Goal: Task Accomplishment & Management: Manage account settings

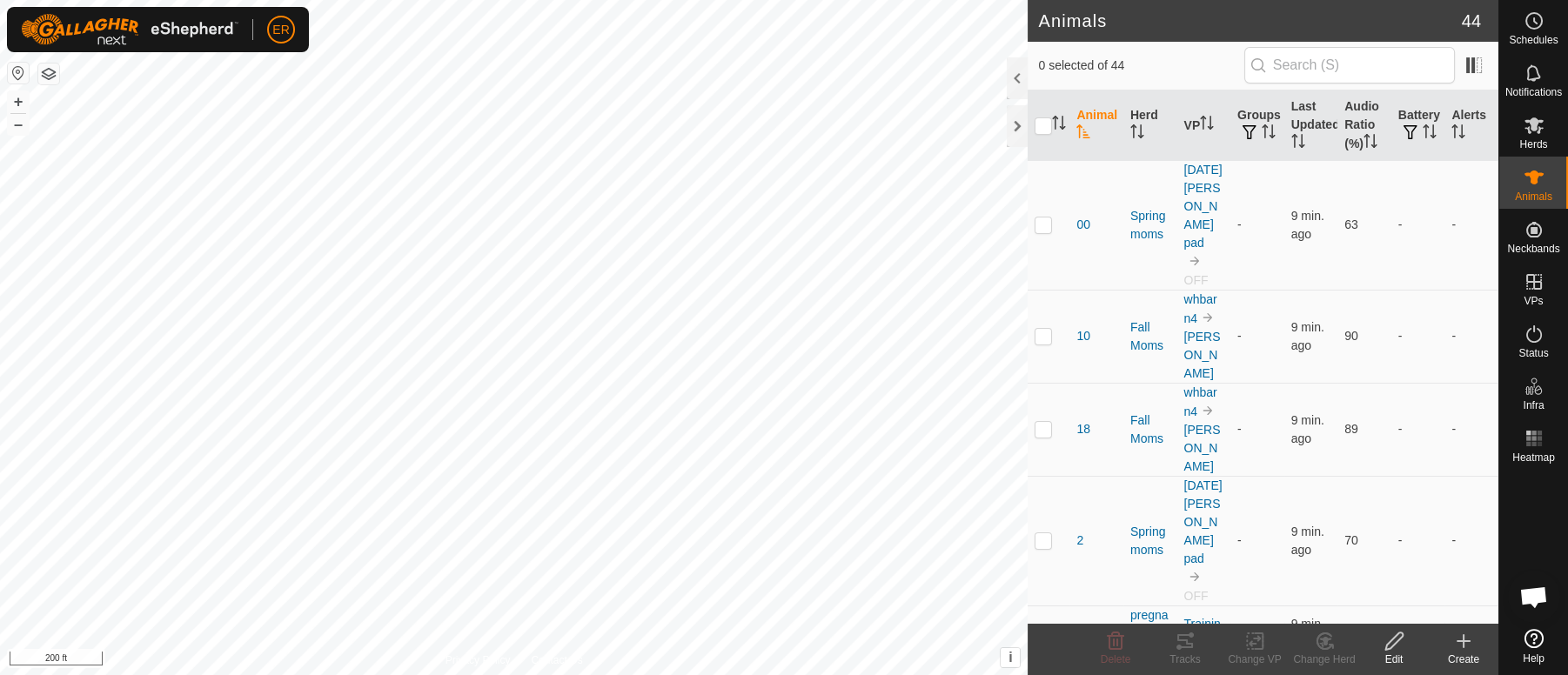
scroll to position [15166, 0]
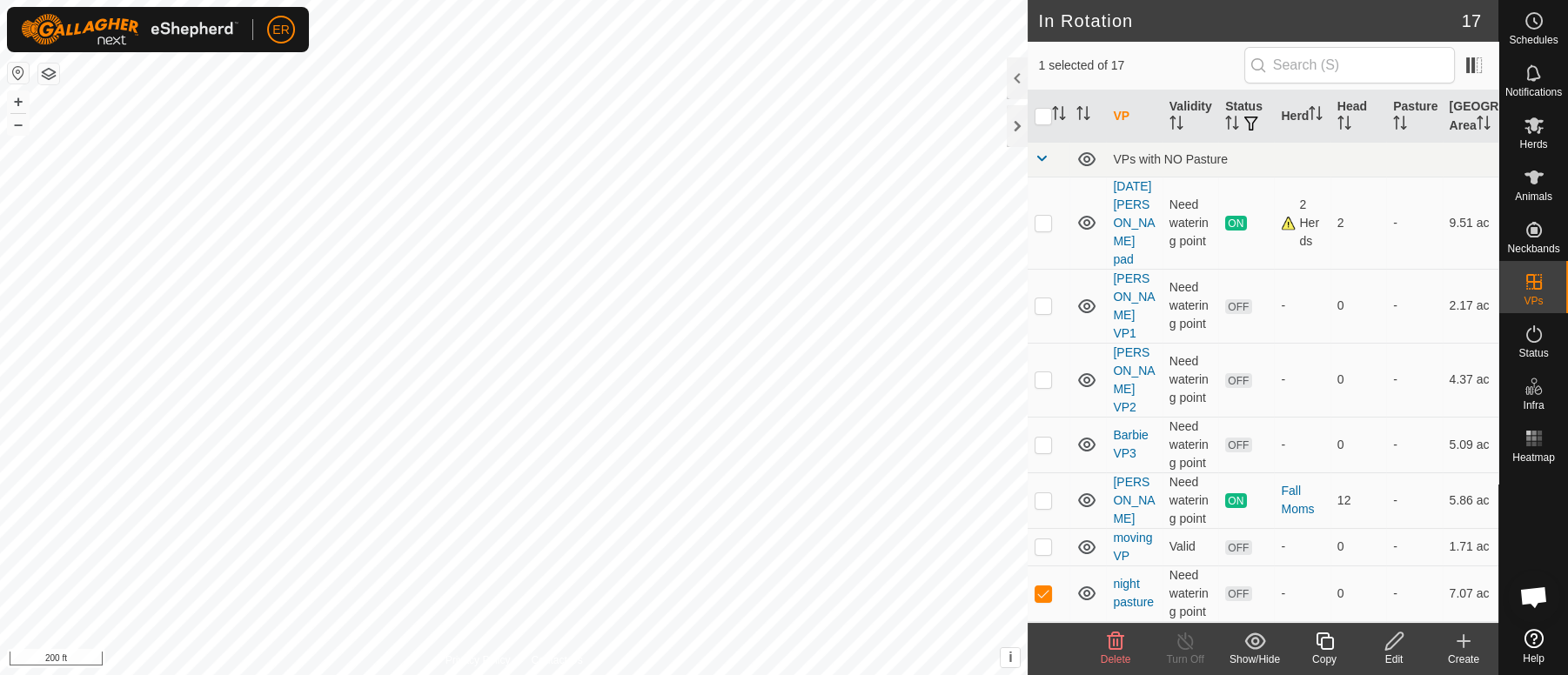
checkbox input "true"
checkbox input "false"
click at [1537, 176] on icon at bounding box center [1533, 177] width 19 height 14
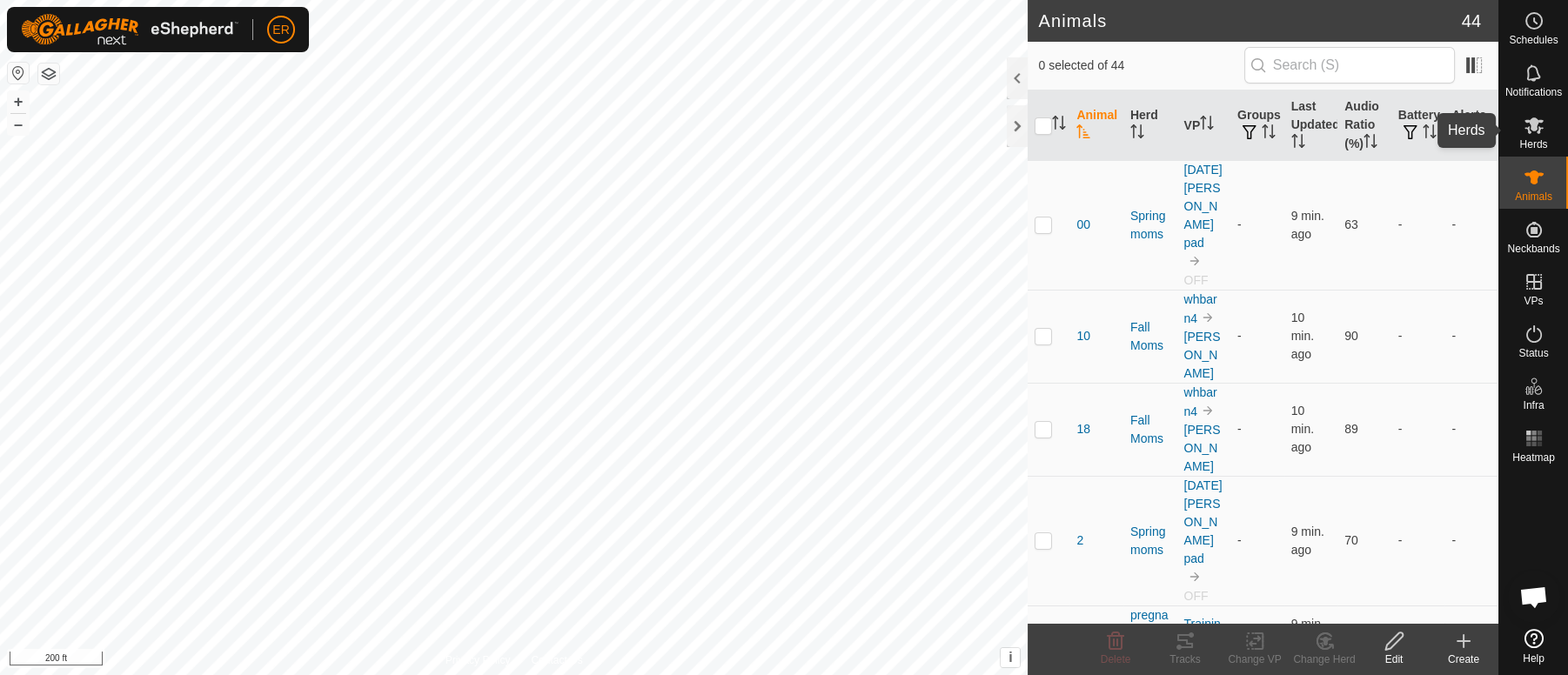
click at [1532, 123] on icon at bounding box center [1533, 125] width 19 height 16
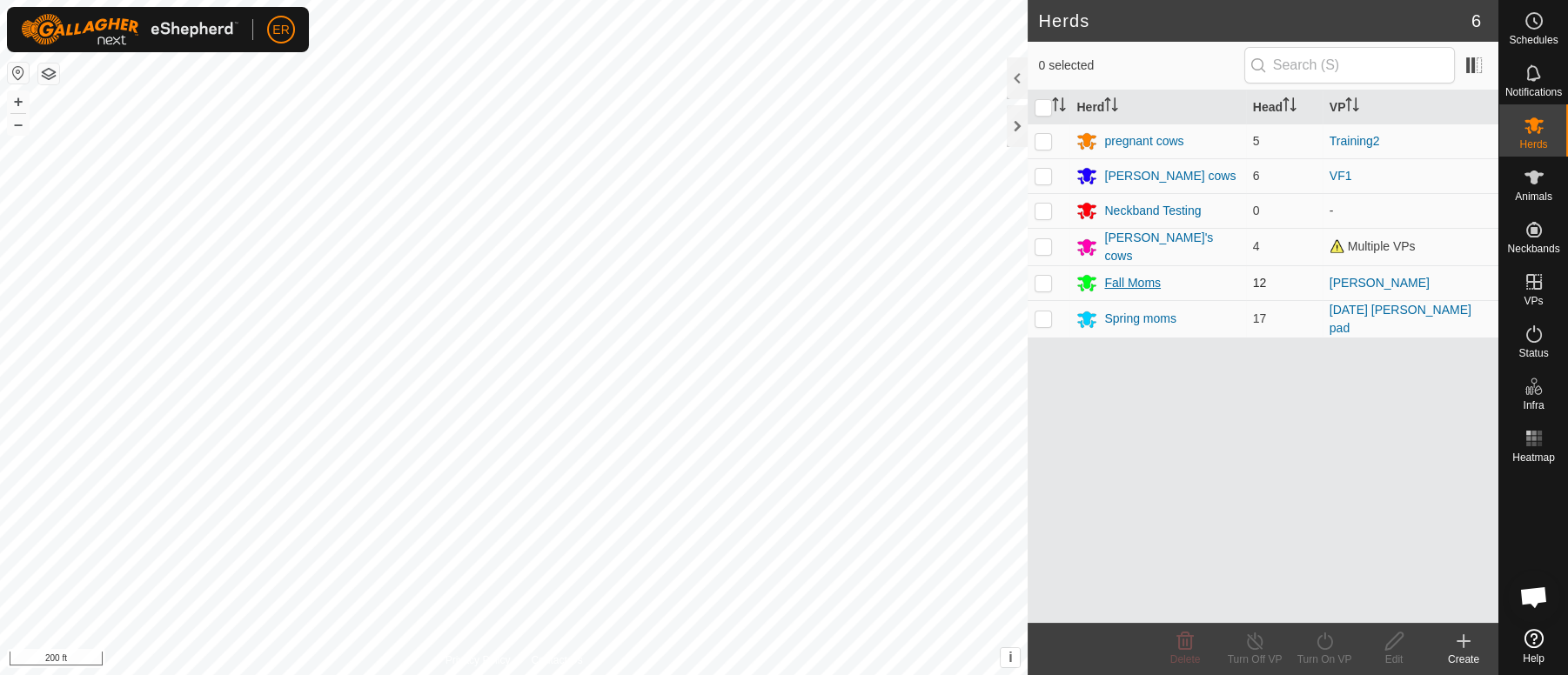
click at [1148, 278] on div "Fall Moms" at bounding box center [1133, 284] width 57 height 18
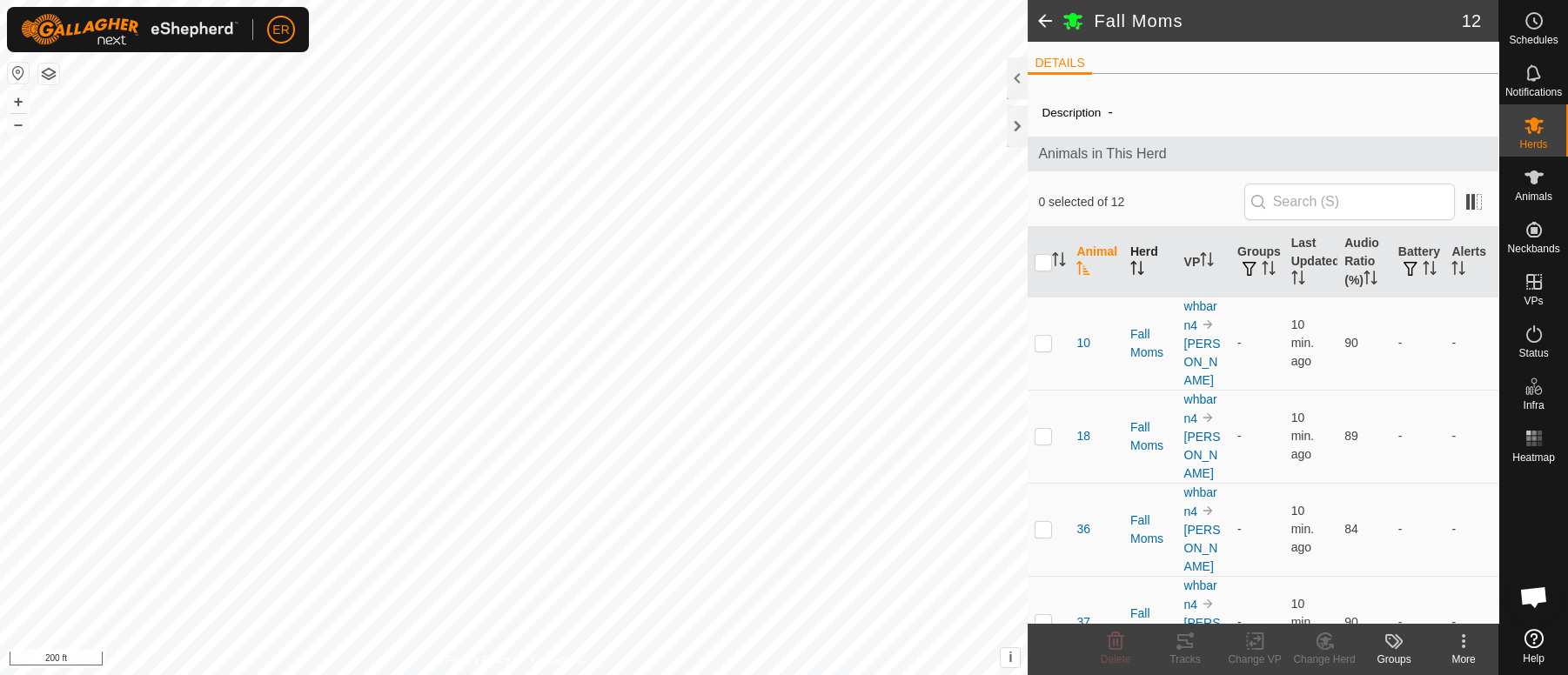
click at [1135, 257] on th "Herd" at bounding box center [1150, 262] width 54 height 70
click at [1040, 256] on input "checkbox" at bounding box center [1043, 262] width 17 height 17
checkbox input "true"
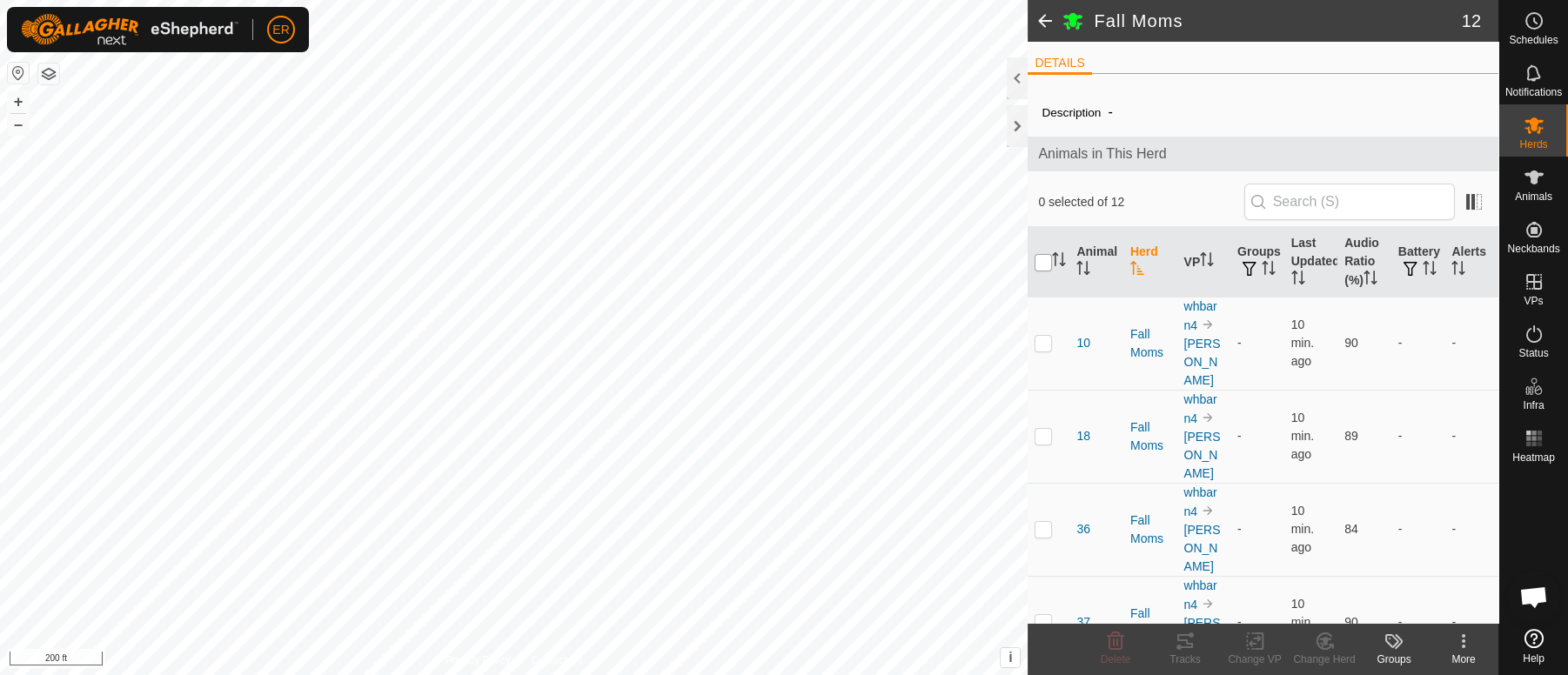
checkbox input "true"
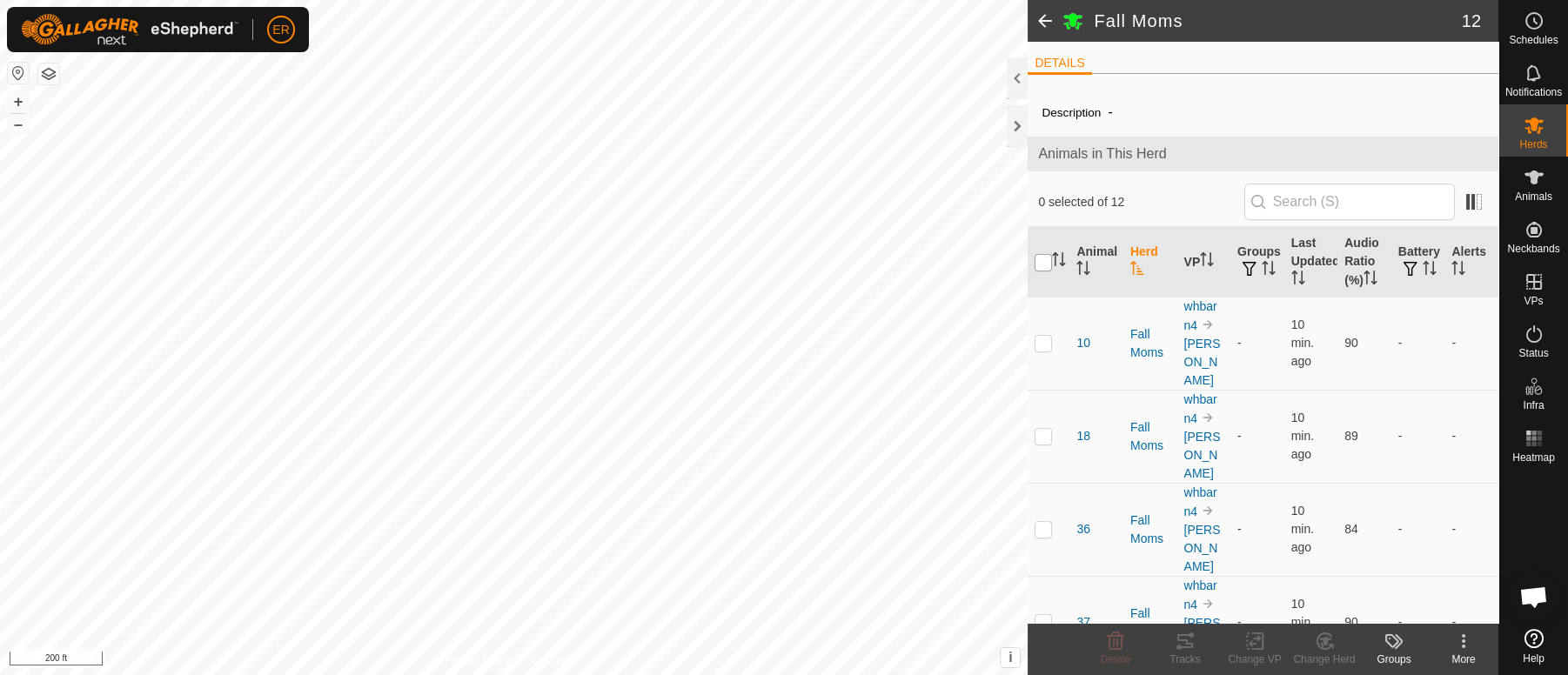
checkbox input "true"
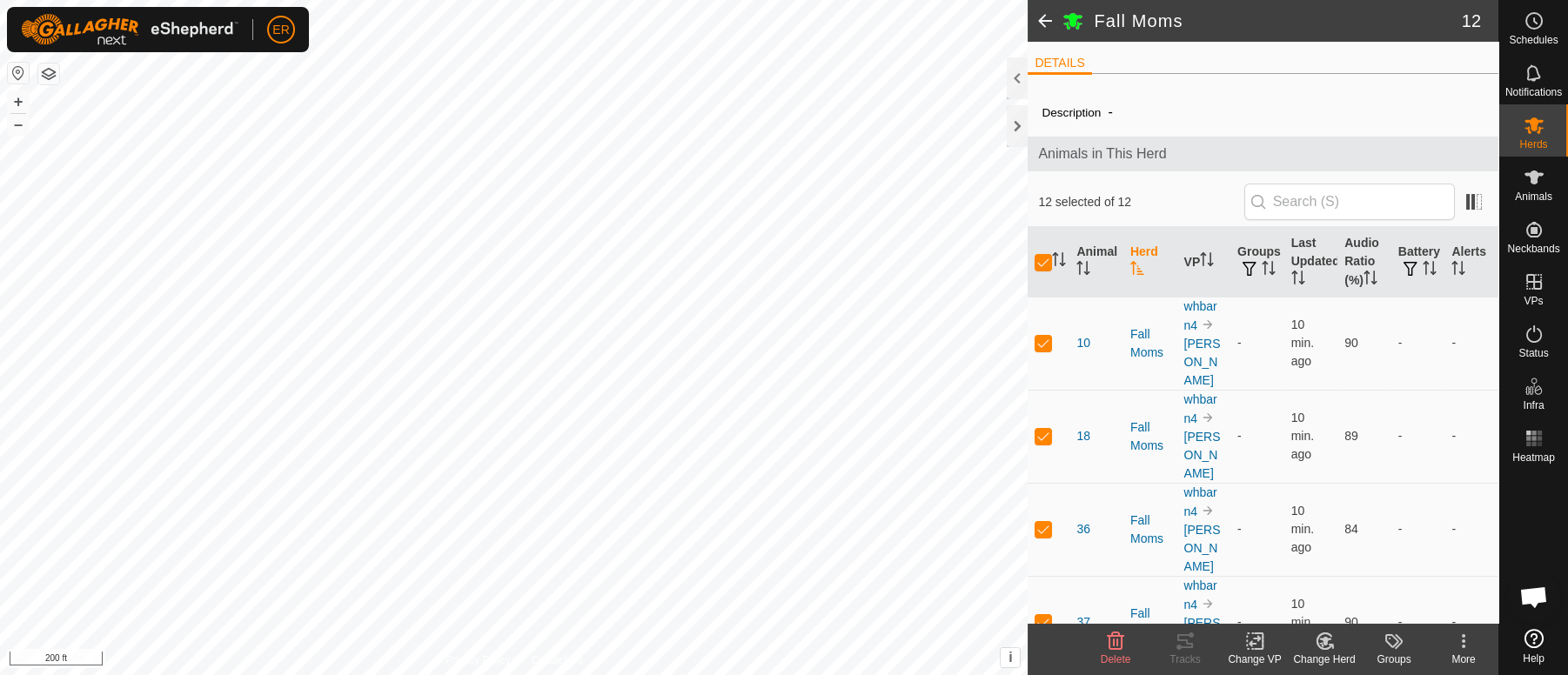
click at [1138, 254] on th "Herd" at bounding box center [1150, 262] width 54 height 70
click at [1254, 640] on icon at bounding box center [1255, 640] width 22 height 21
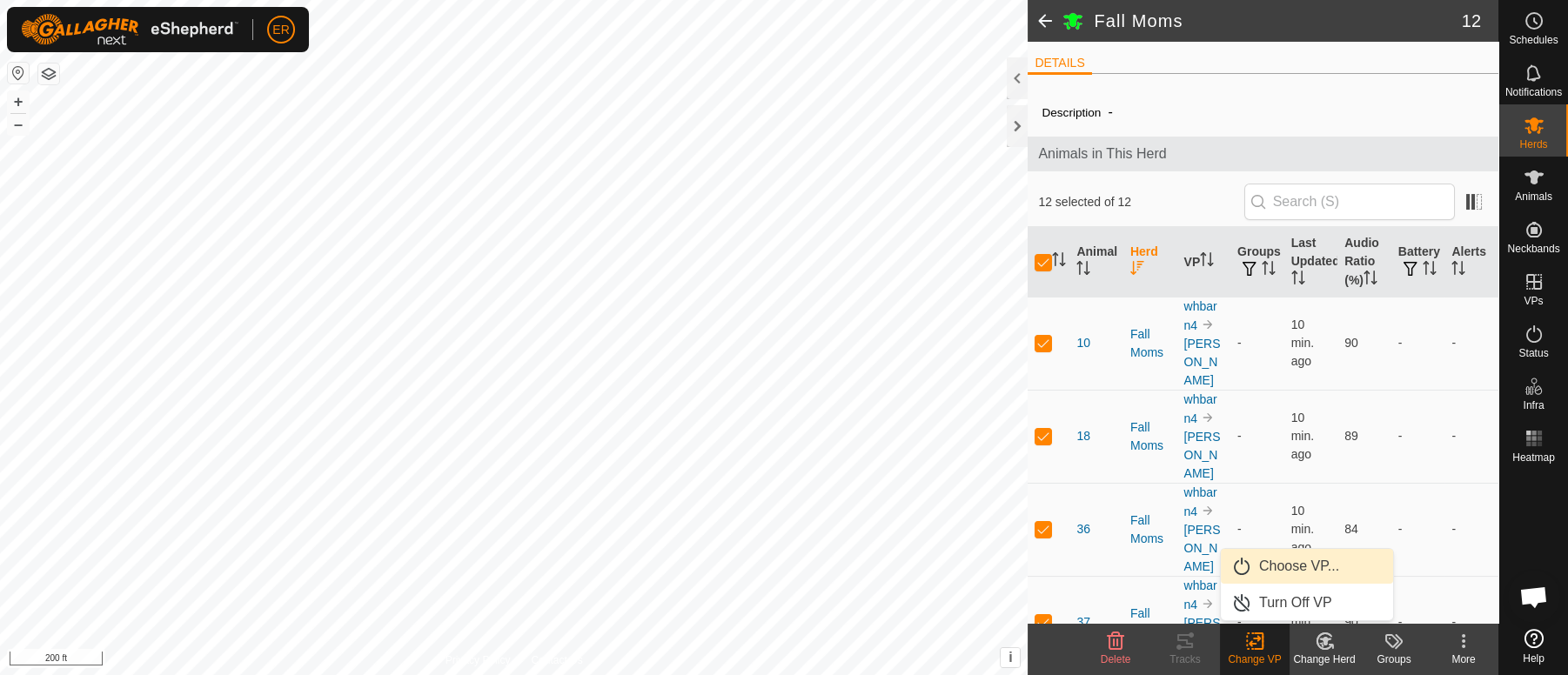
click at [1292, 562] on link "Choose VP..." at bounding box center [1306, 566] width 172 height 35
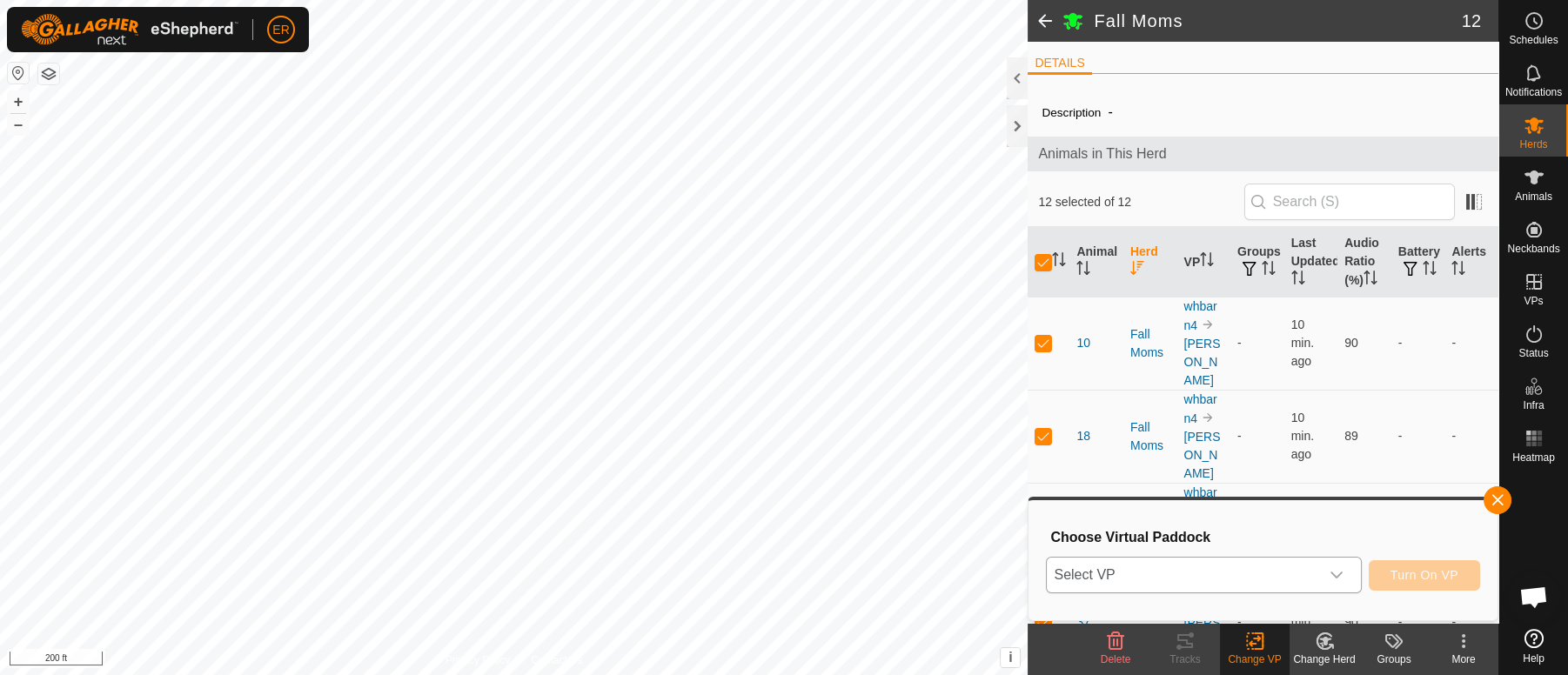
click at [1335, 576] on icon "dropdown trigger" at bounding box center [1336, 576] width 12 height 7
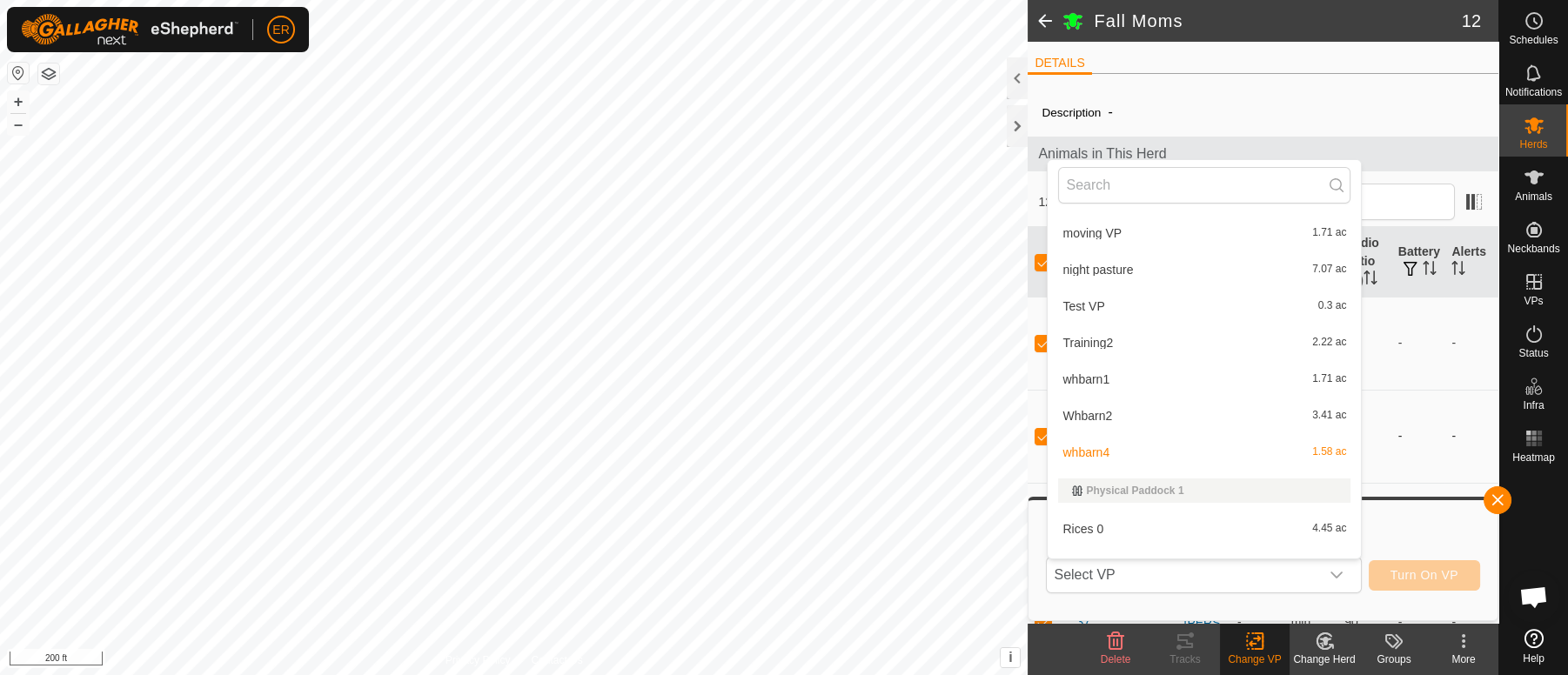
scroll to position [220, 0]
click at [1088, 454] on li "whbarn4 1.58 ac" at bounding box center [1204, 451] width 313 height 35
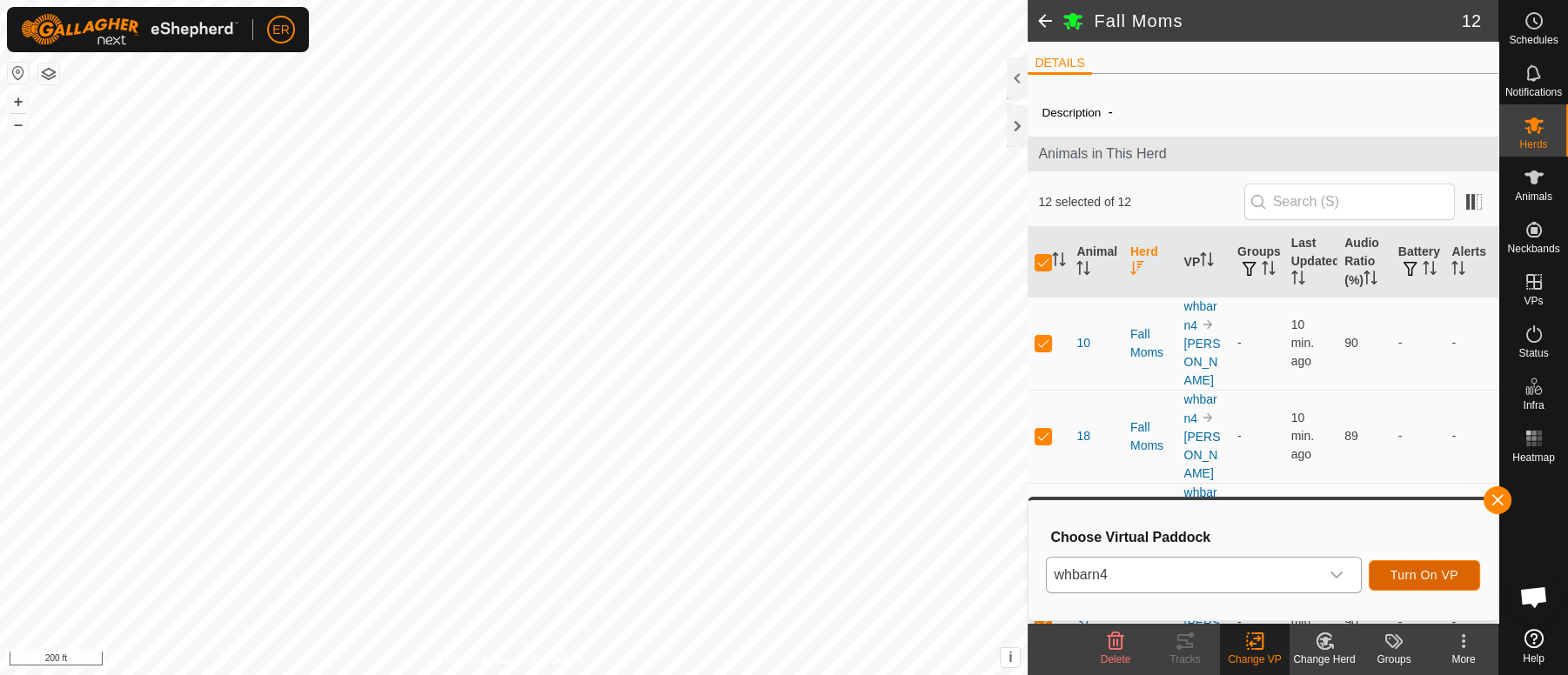
click at [1449, 573] on span "Turn On VP" at bounding box center [1424, 574] width 68 height 14
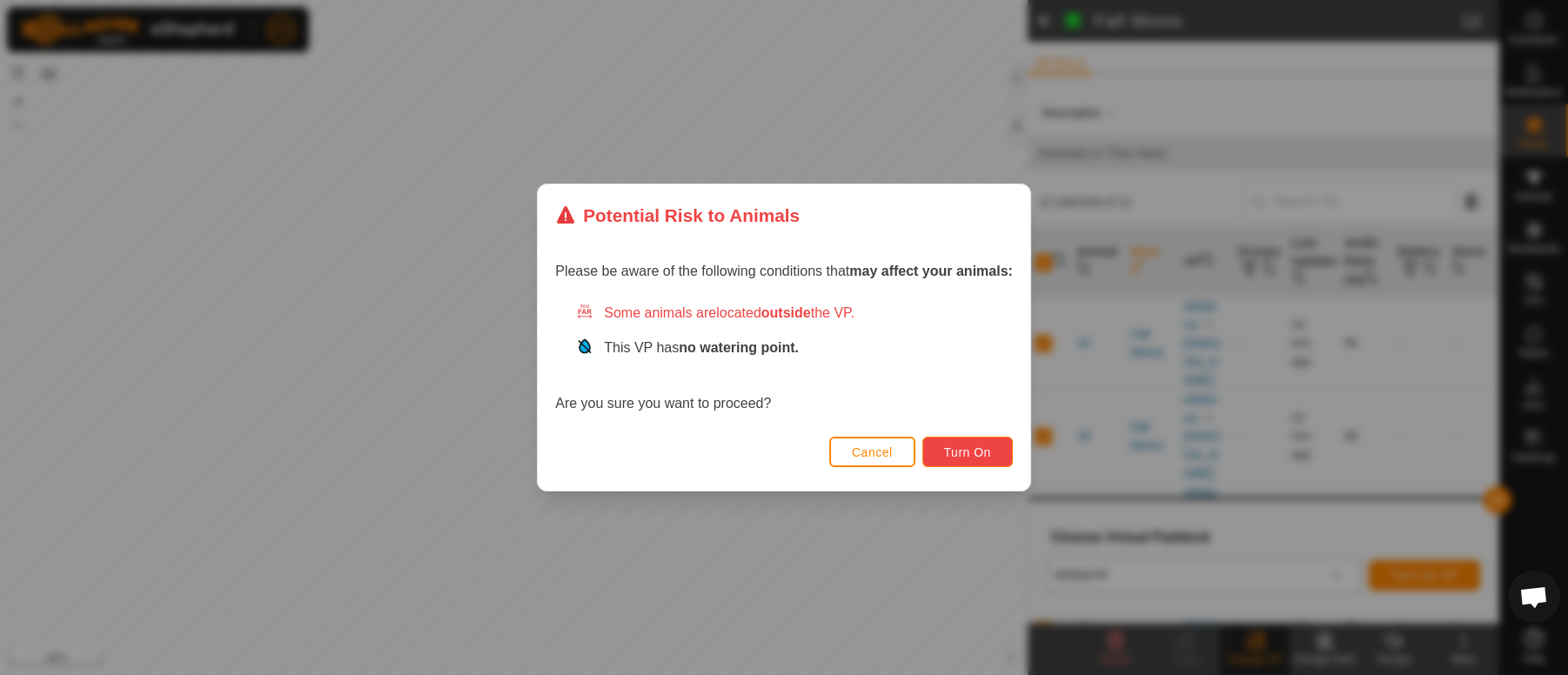
click at [980, 449] on span "Turn On" at bounding box center [967, 452] width 47 height 14
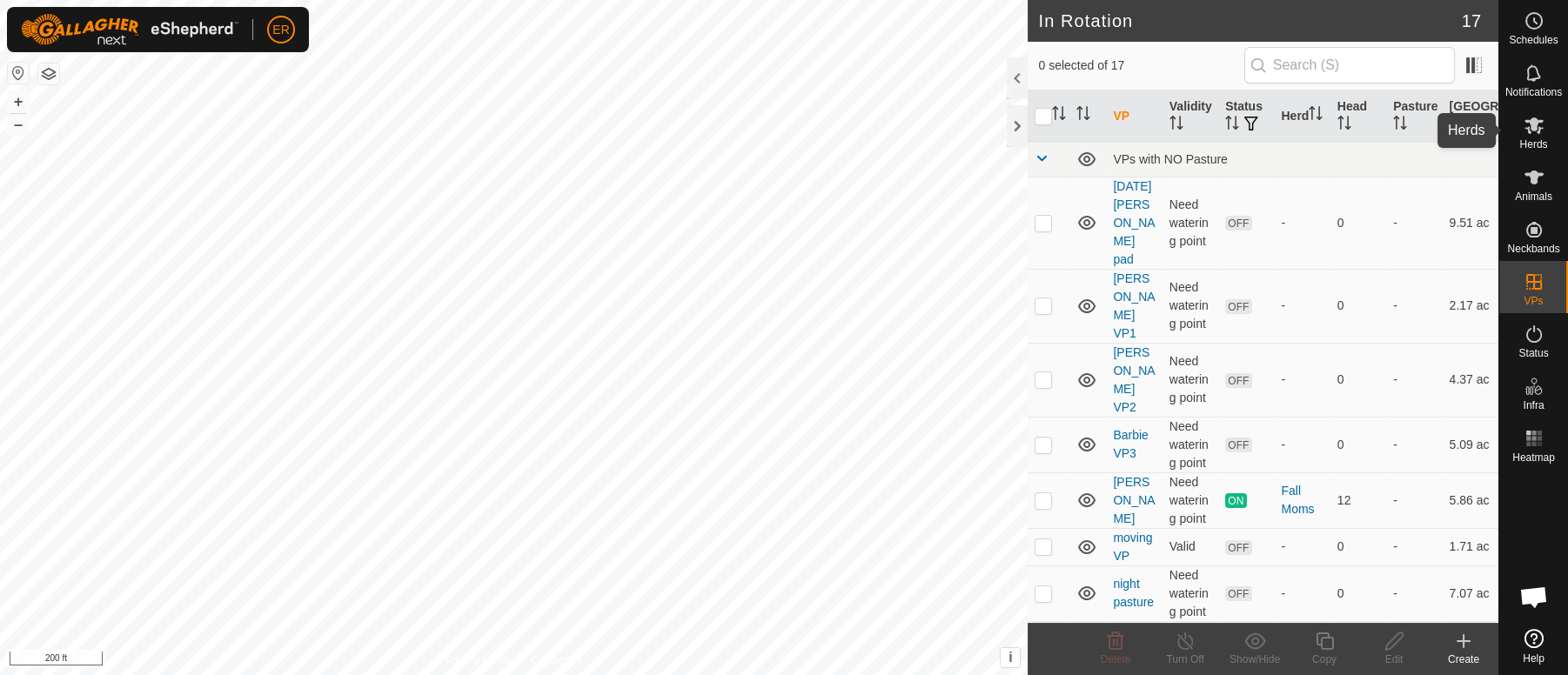
click at [1528, 129] on icon at bounding box center [1533, 125] width 19 height 16
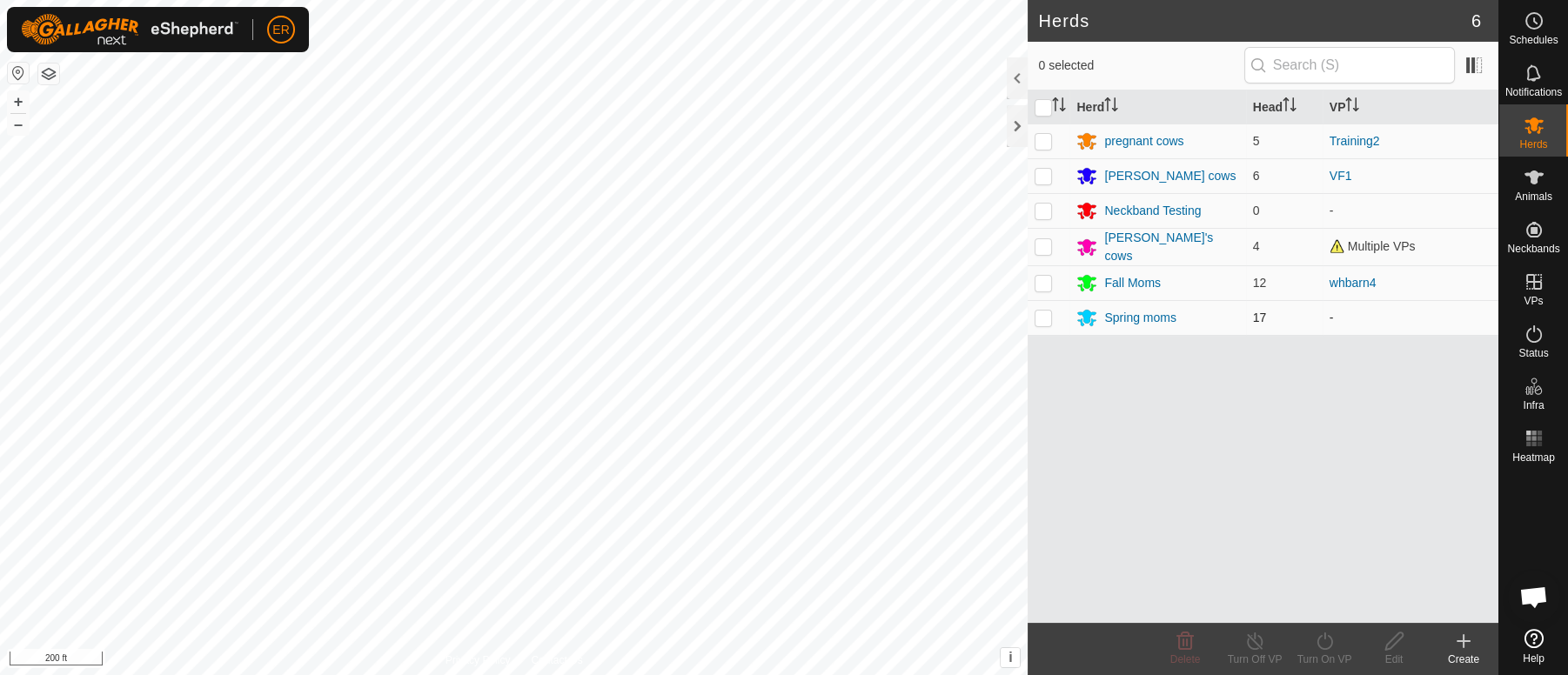
click at [1047, 311] on p-checkbox at bounding box center [1043, 316] width 17 height 14
checkbox input "true"
click at [1322, 639] on icon at bounding box center [1325, 640] width 22 height 21
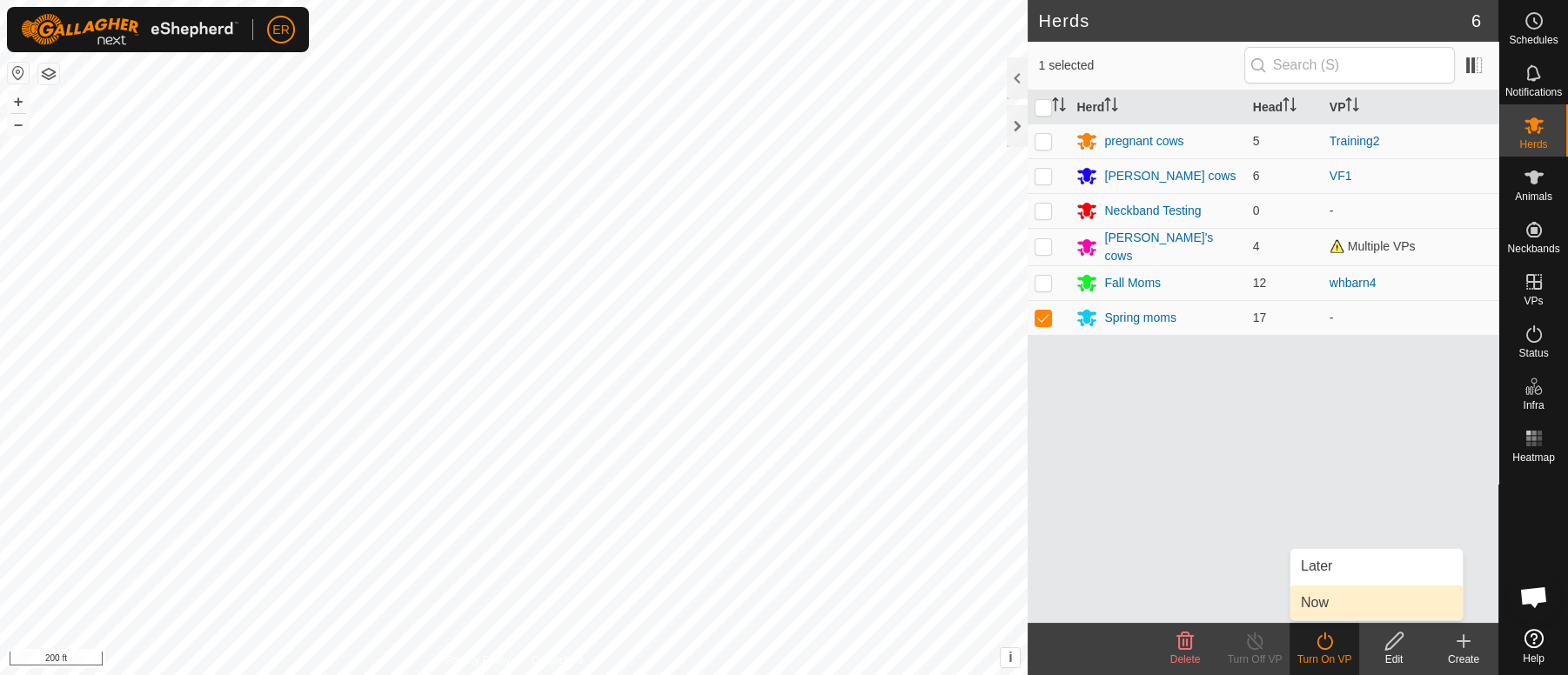
click at [1326, 603] on link "Now" at bounding box center [1376, 603] width 172 height 35
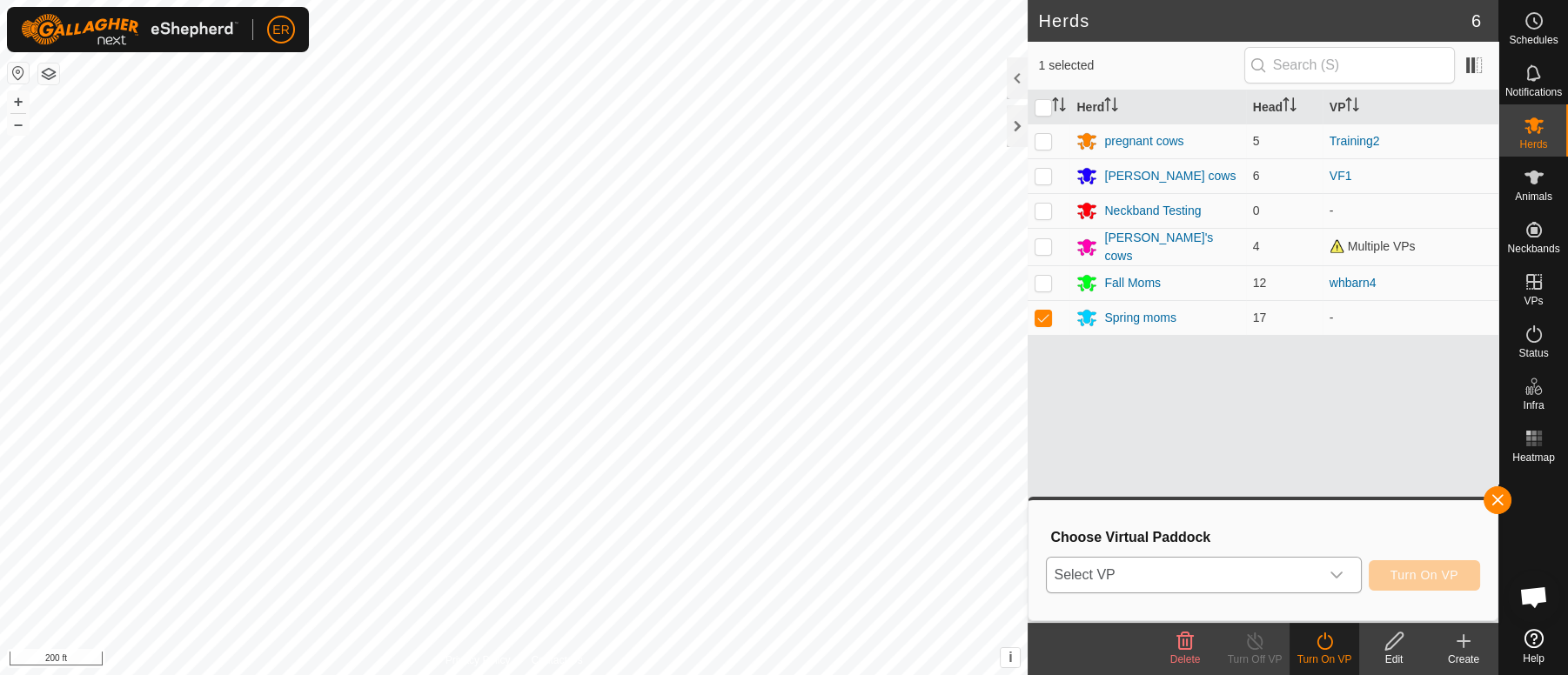
click at [1337, 572] on icon "dropdown trigger" at bounding box center [1336, 574] width 14 height 14
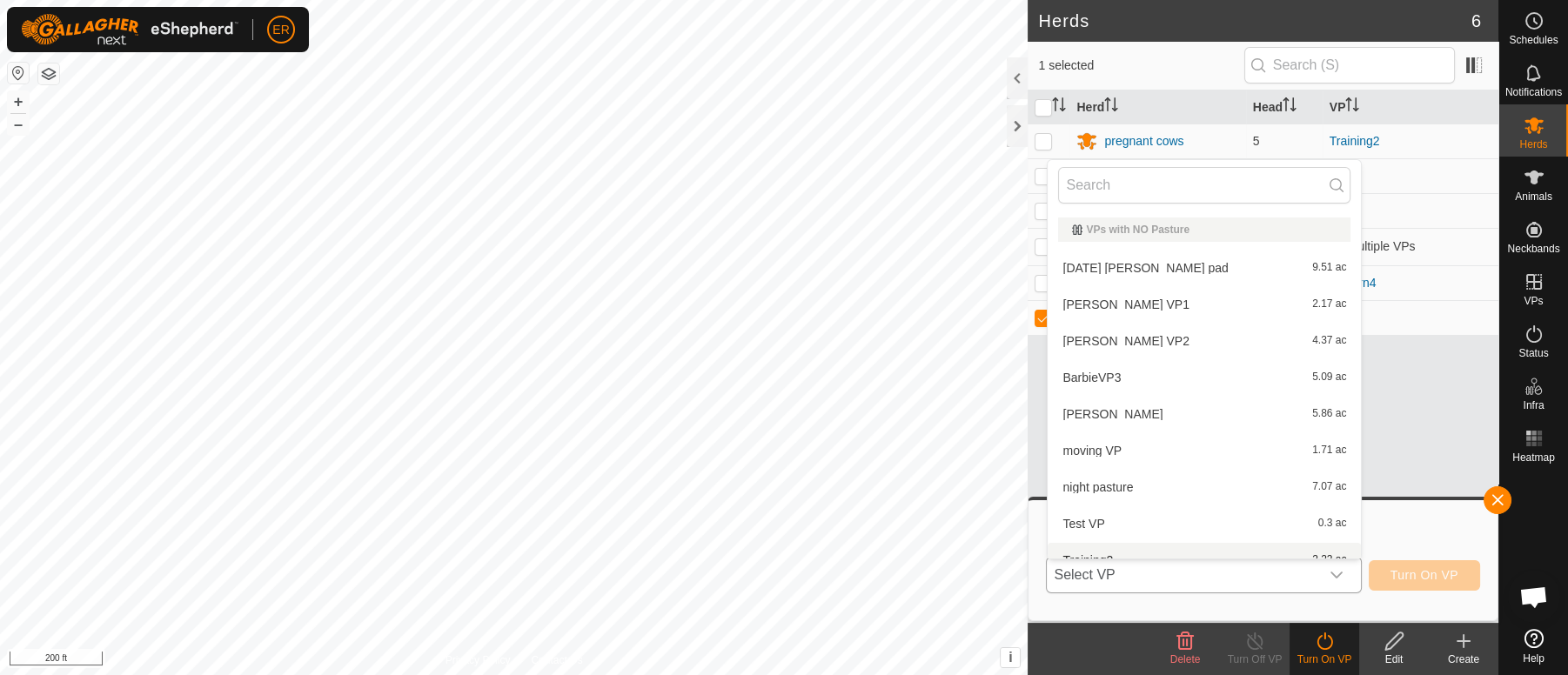
scroll to position [18, 0]
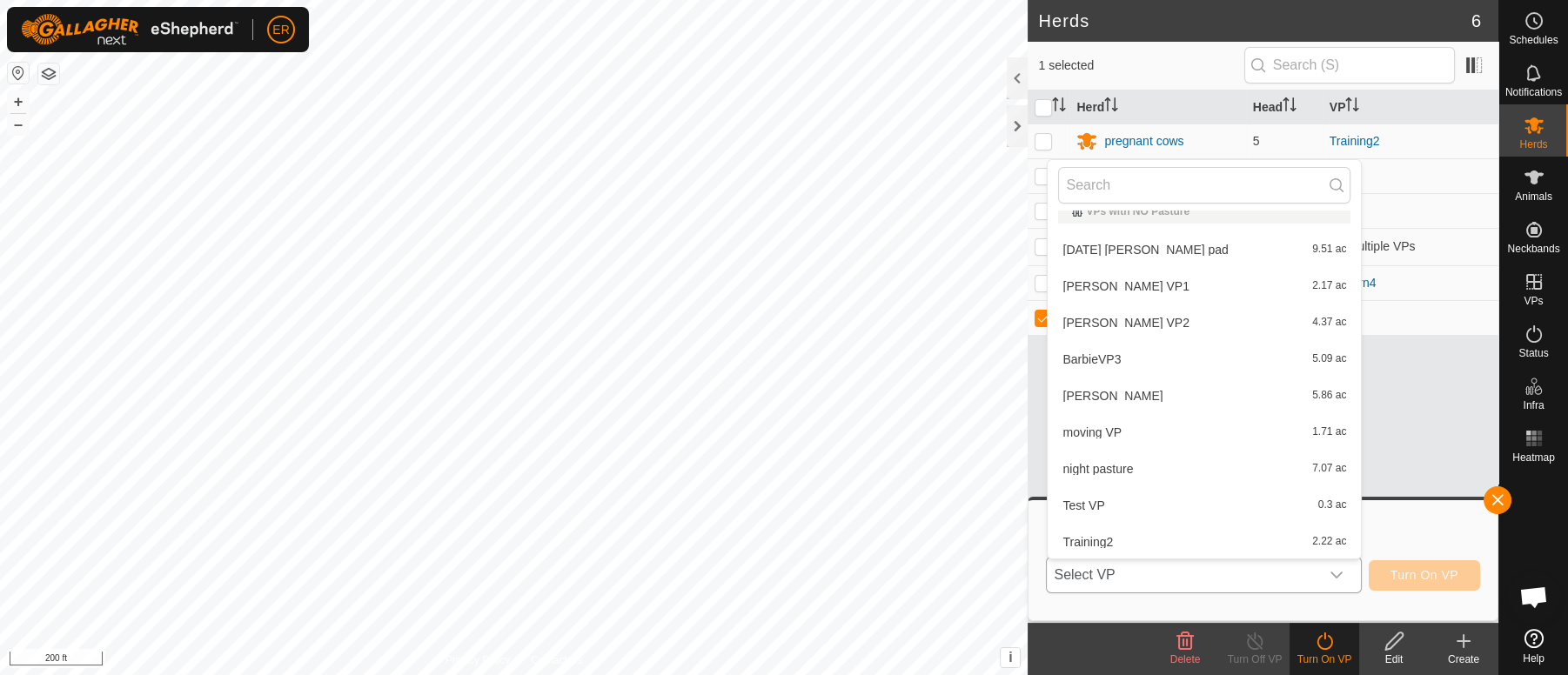
click at [1090, 394] on li "[PERSON_NAME] 5.86 ac" at bounding box center [1204, 396] width 313 height 35
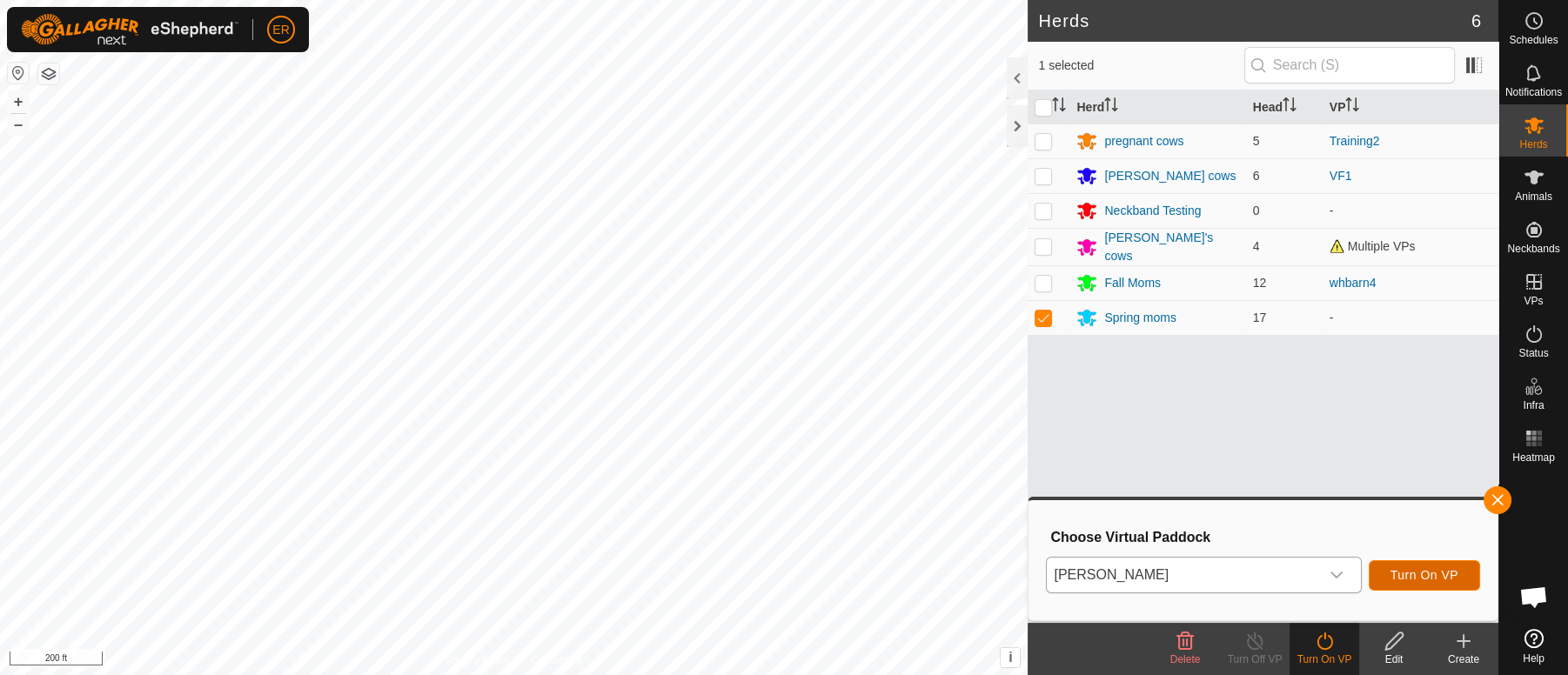
click at [1412, 569] on span "Turn On VP" at bounding box center [1424, 574] width 68 height 14
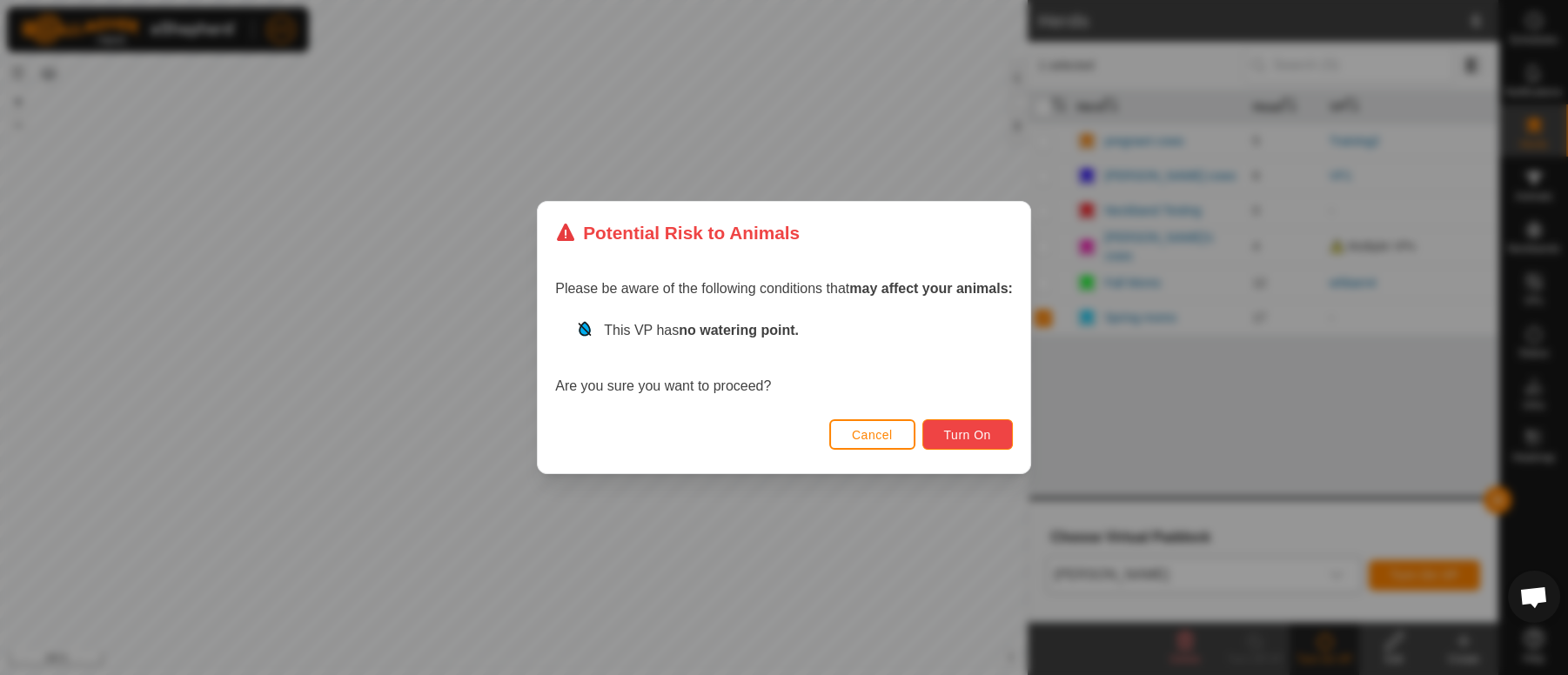
click at [966, 428] on span "Turn On" at bounding box center [967, 434] width 47 height 14
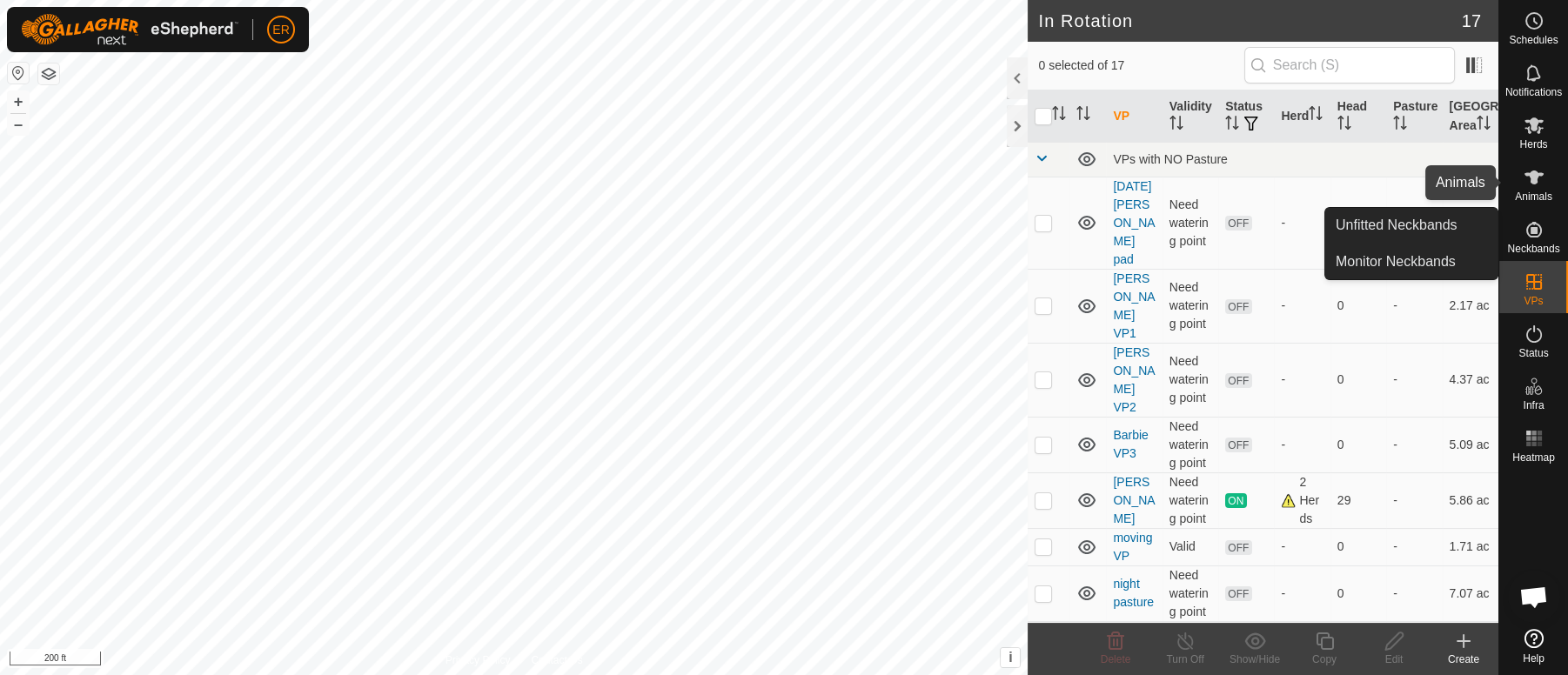
click at [1532, 175] on icon at bounding box center [1533, 177] width 19 height 14
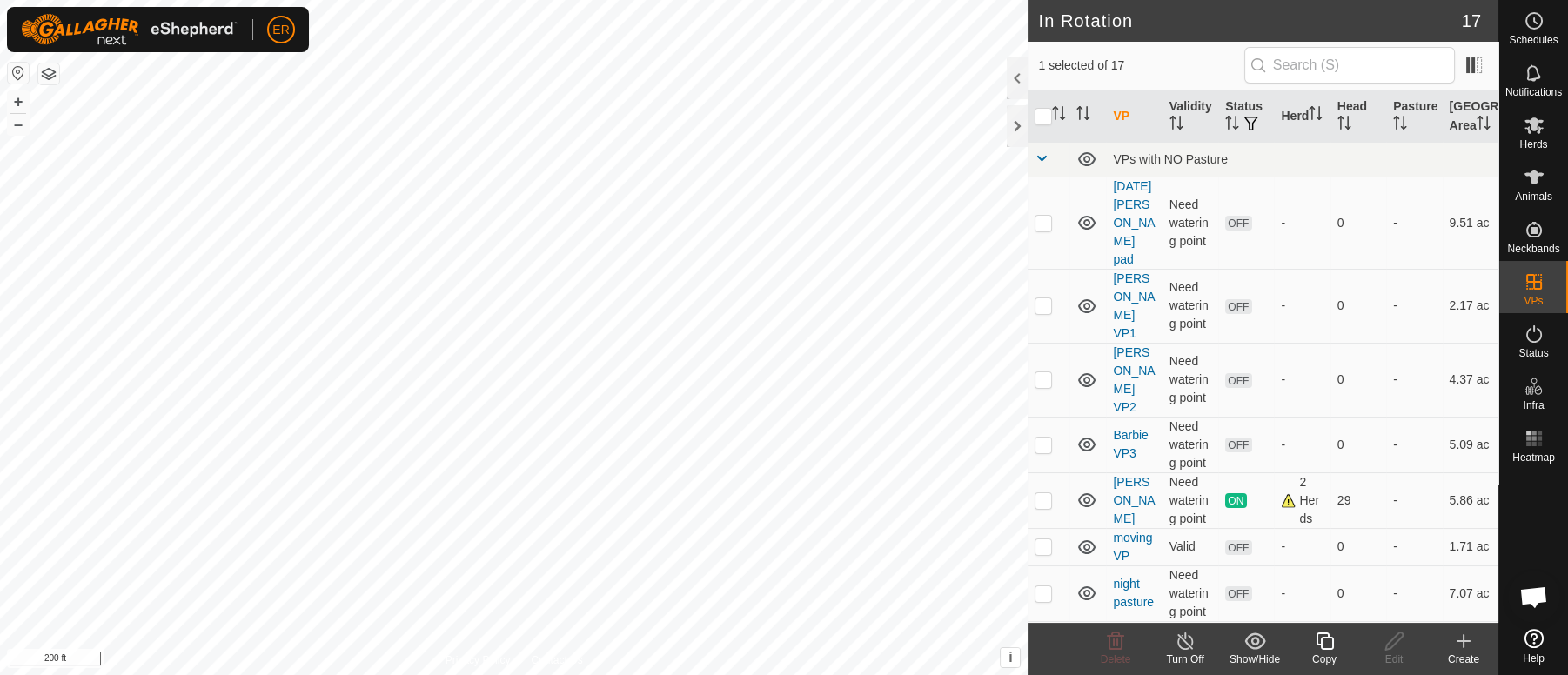
checkbox input "false"
click at [1530, 173] on icon at bounding box center [1533, 177] width 19 height 14
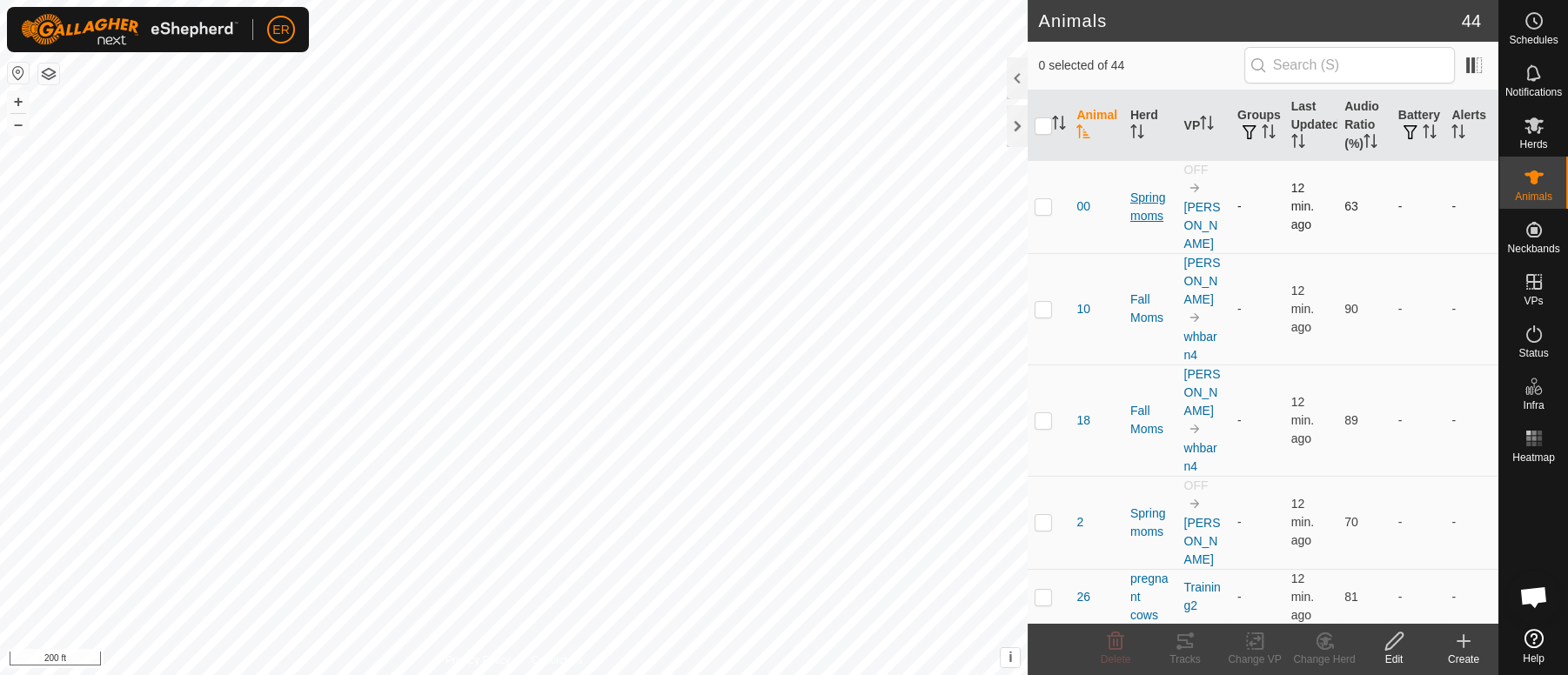
click at [1141, 198] on div "Spring moms" at bounding box center [1150, 207] width 40 height 37
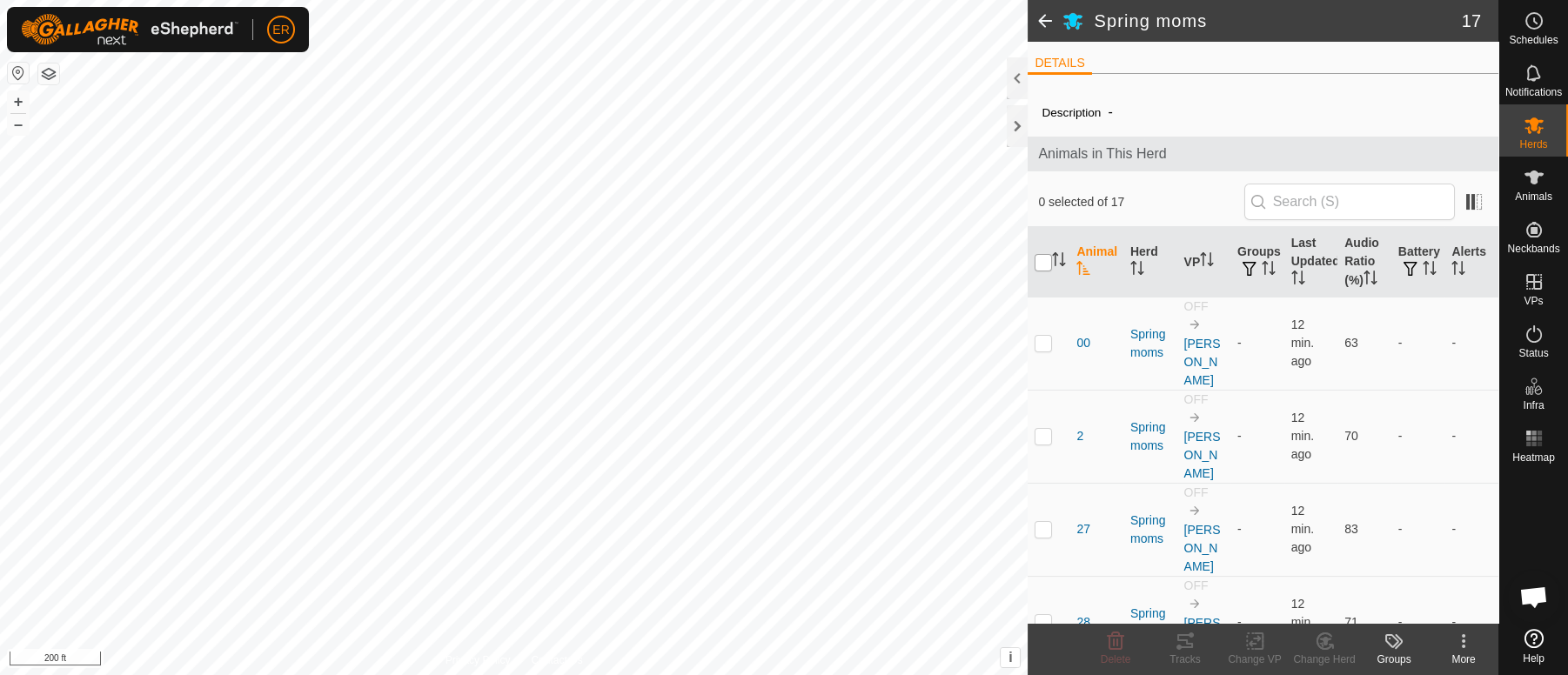
click at [1044, 266] on input "checkbox" at bounding box center [1043, 262] width 17 height 17
checkbox input "true"
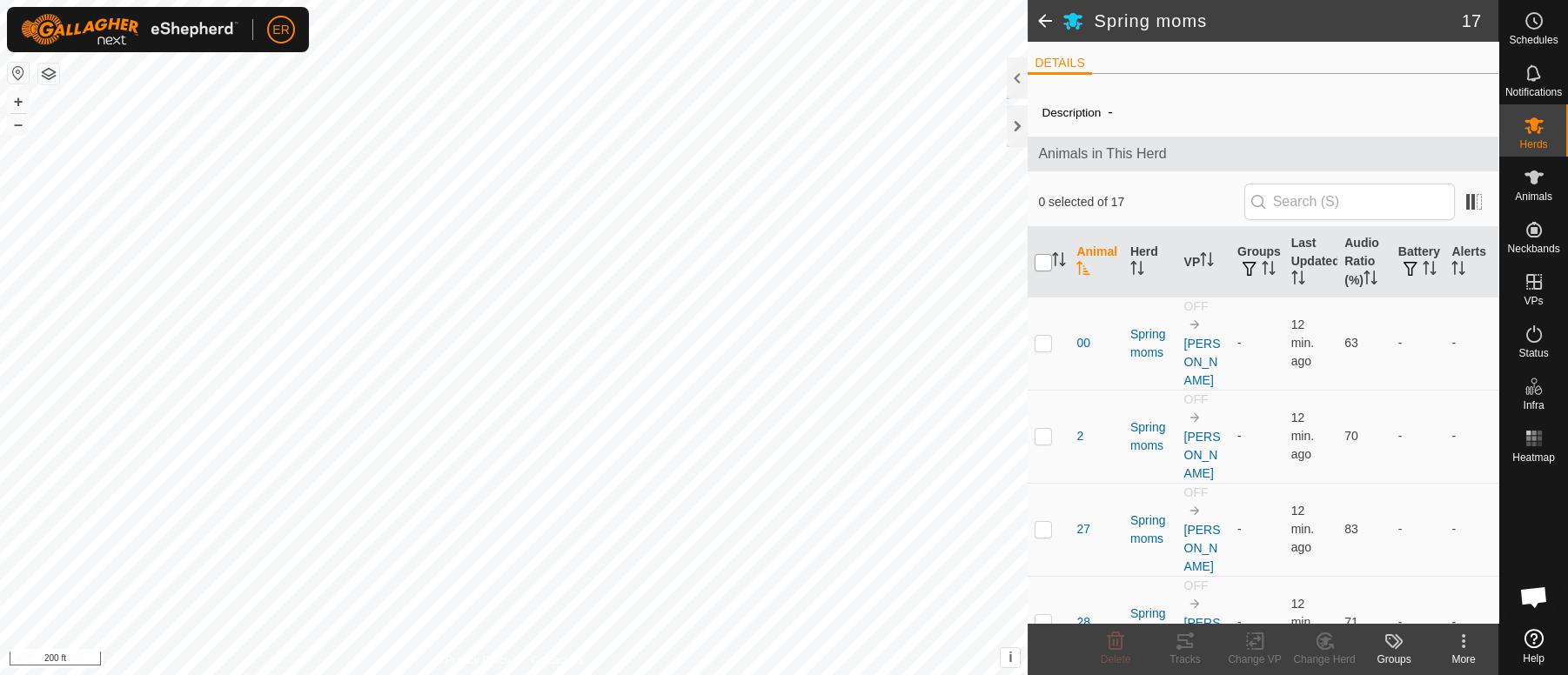
checkbox input "true"
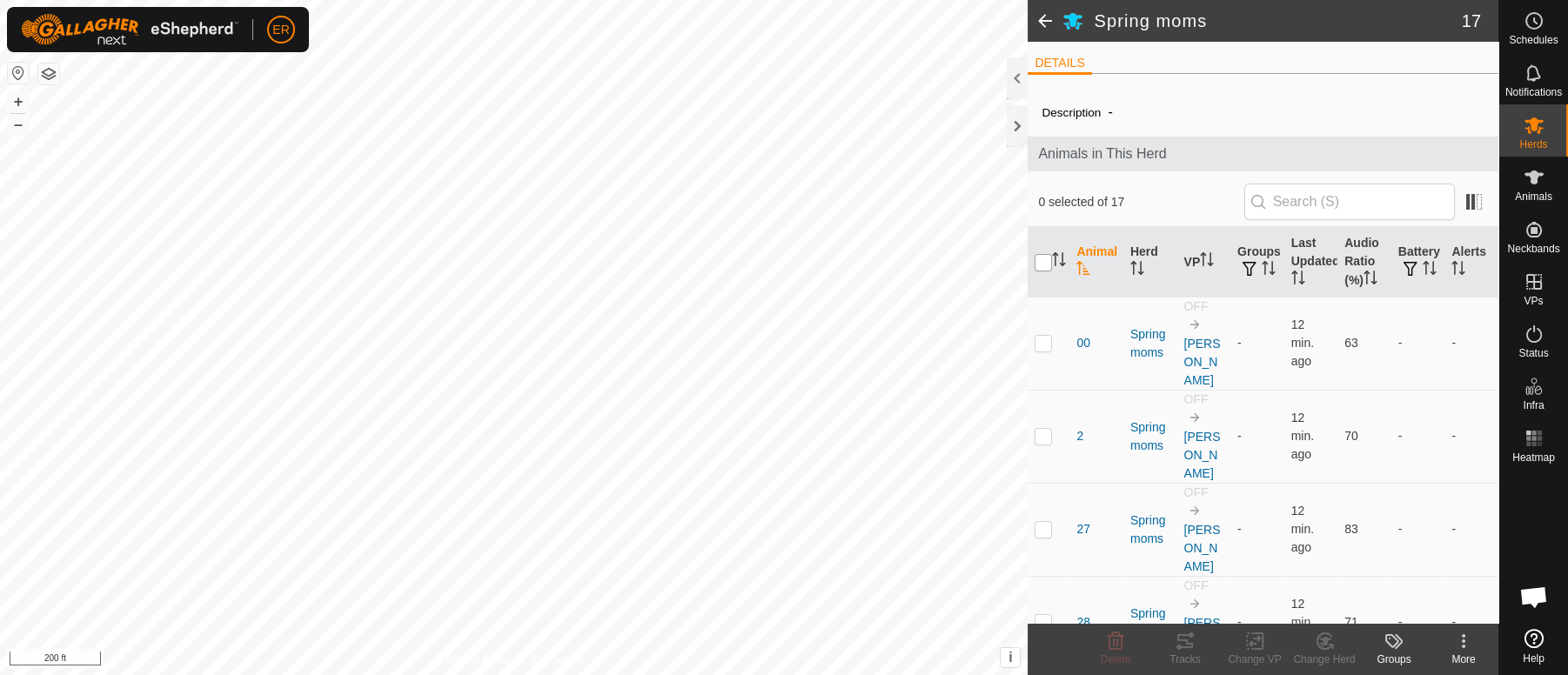
checkbox input "true"
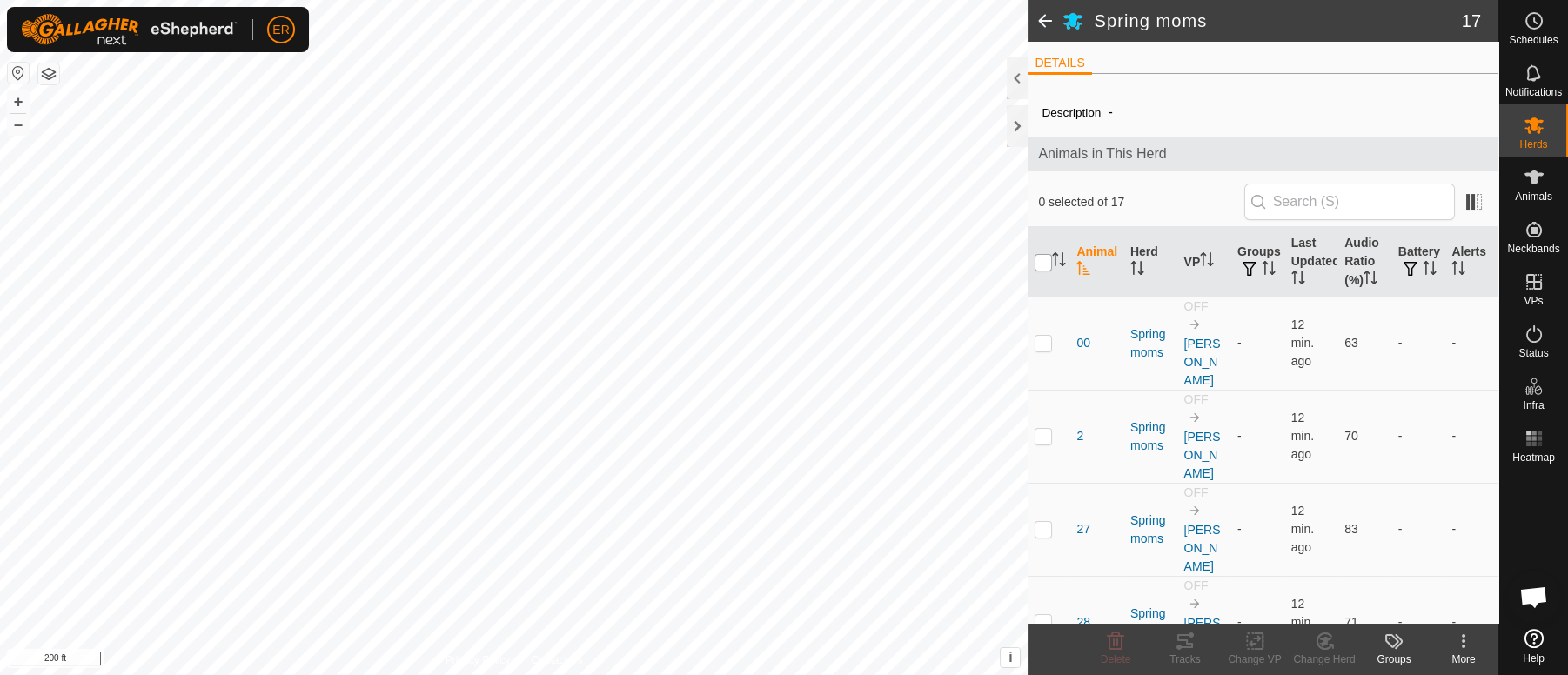
checkbox input "true"
click at [1254, 636] on icon at bounding box center [1255, 640] width 22 height 21
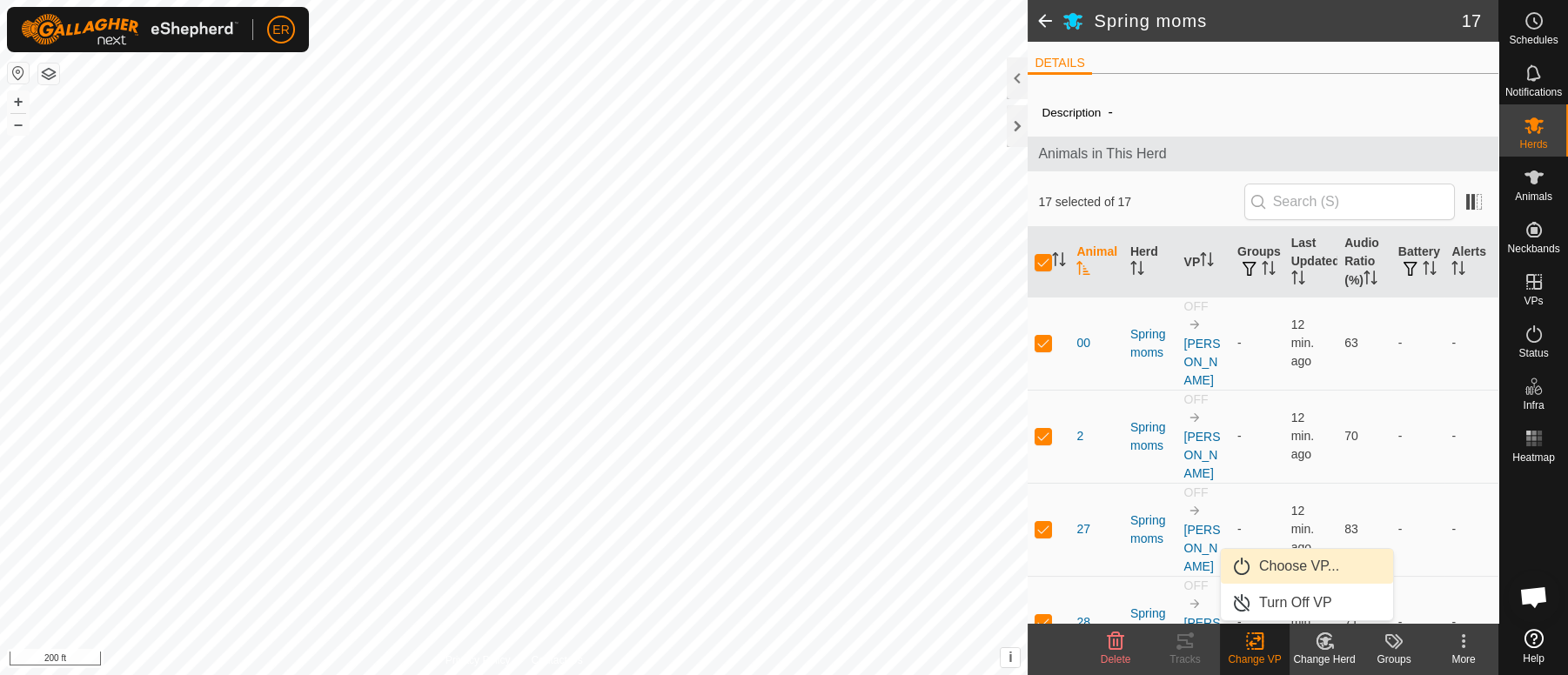
click at [1281, 563] on link "Choose VP..." at bounding box center [1306, 566] width 172 height 35
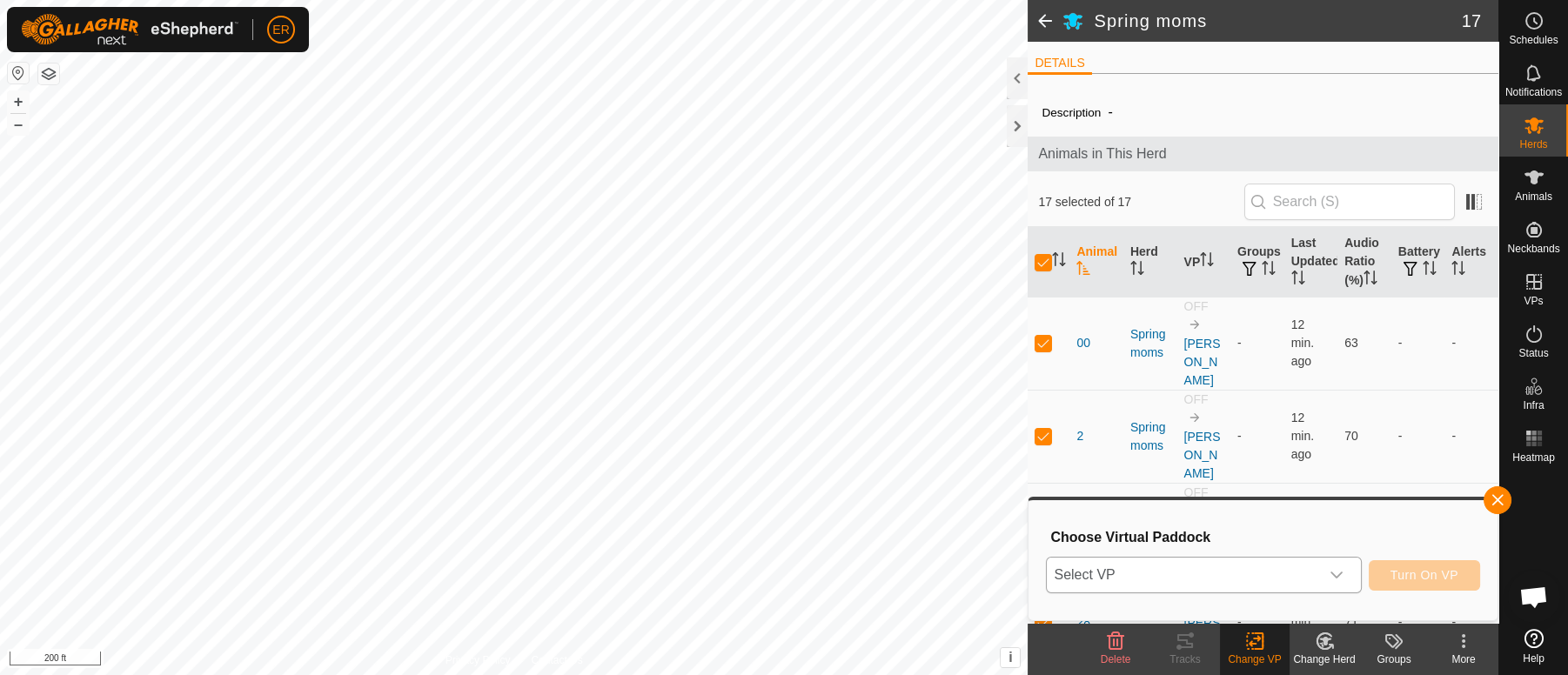
click at [1339, 576] on icon "dropdown trigger" at bounding box center [1336, 574] width 14 height 14
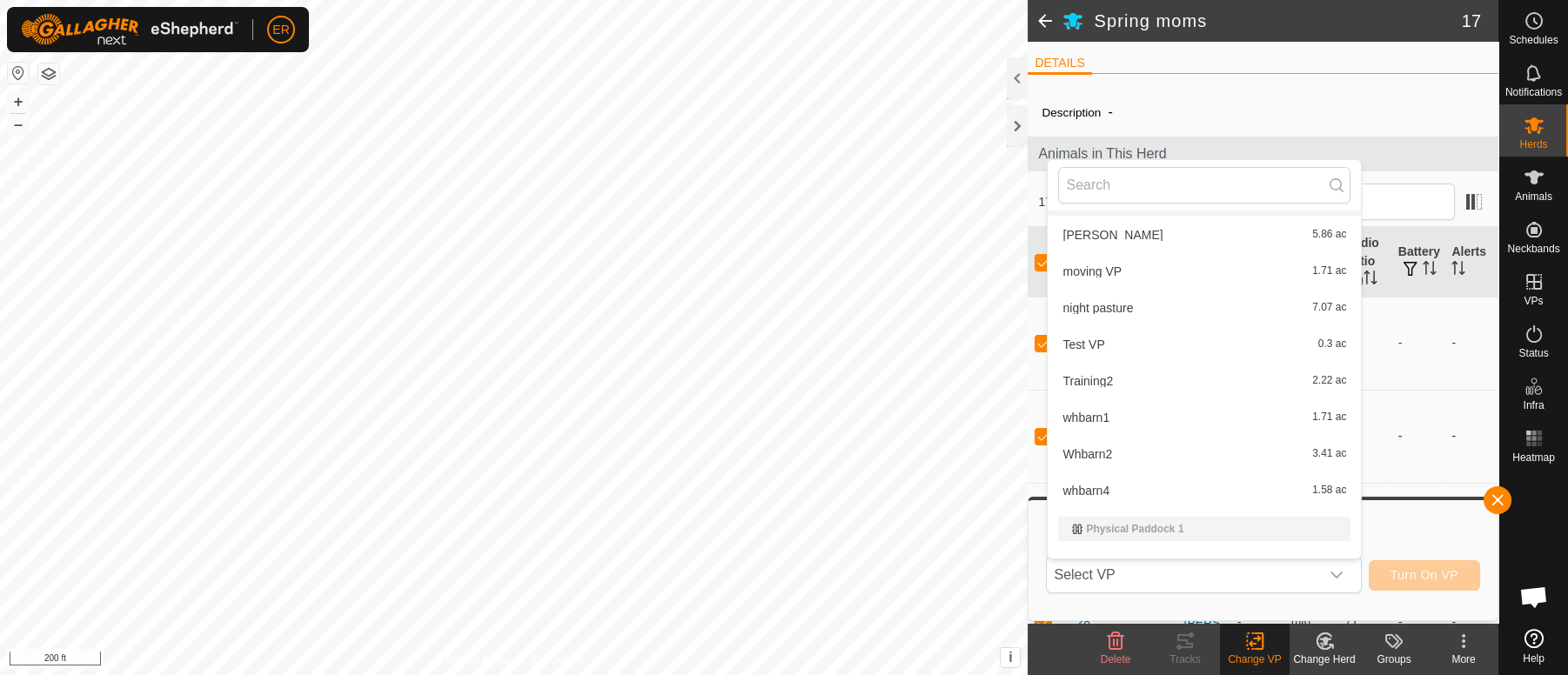
scroll to position [177, 0]
click at [1085, 495] on li "whbarn4 1.58 ac" at bounding box center [1204, 492] width 313 height 35
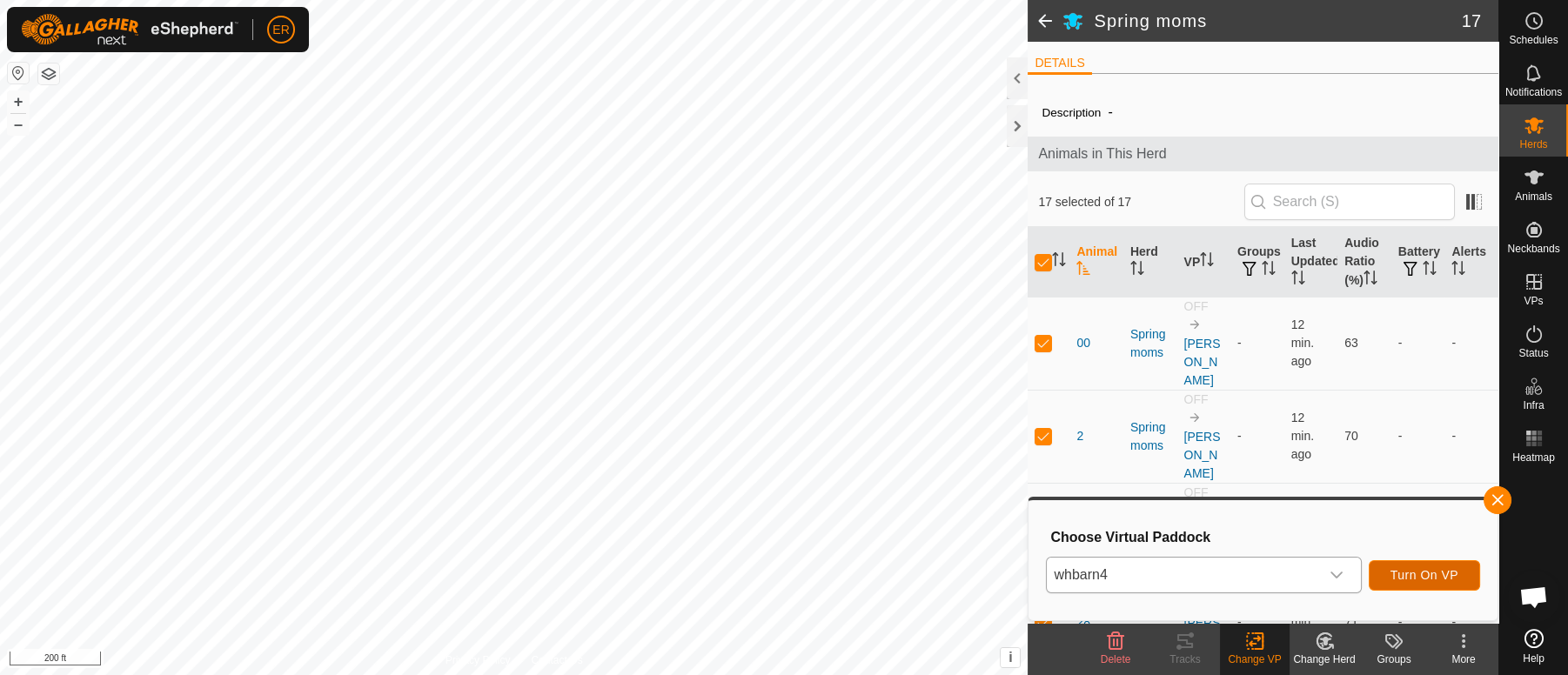
click at [1402, 568] on span "Turn On VP" at bounding box center [1424, 574] width 68 height 14
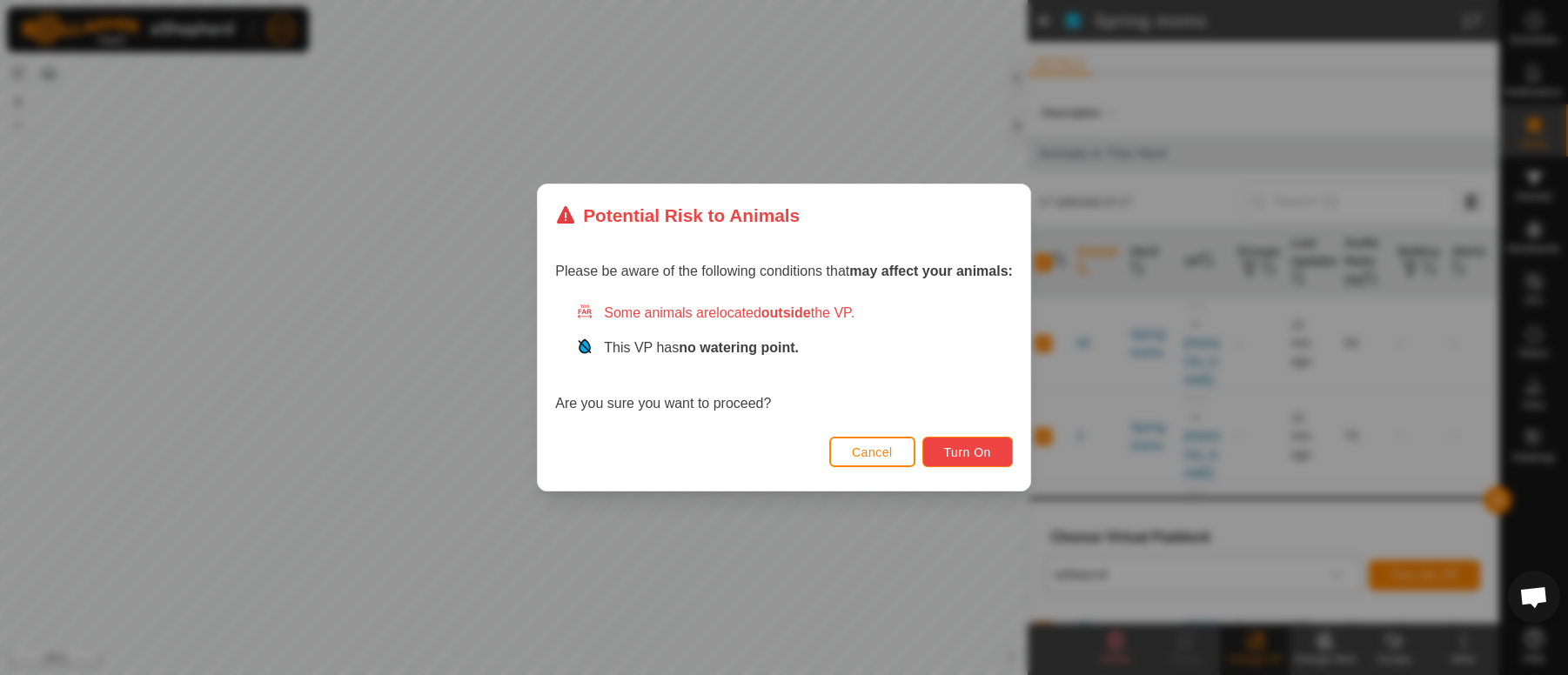
click at [969, 446] on span "Turn On" at bounding box center [967, 452] width 47 height 14
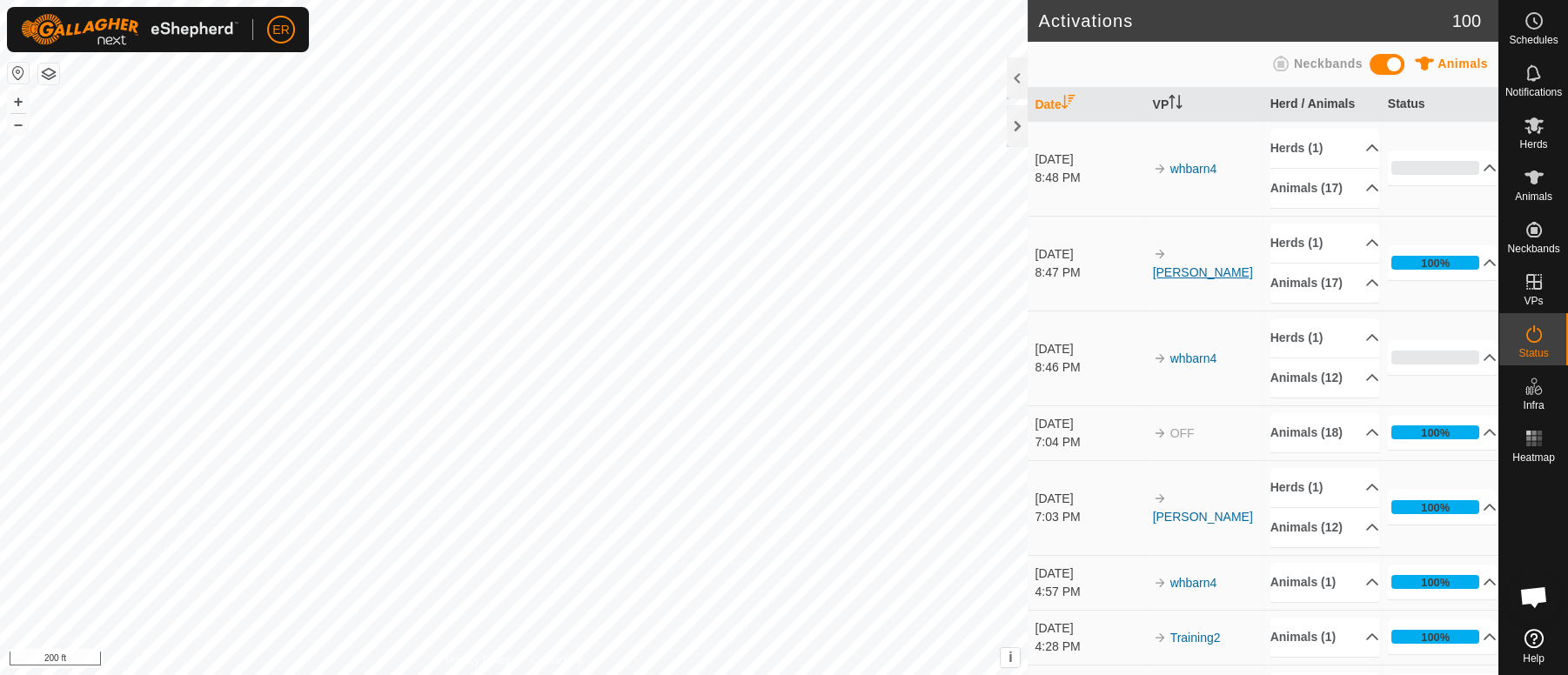
click at [1205, 279] on link "[PERSON_NAME]" at bounding box center [1202, 272] width 100 height 14
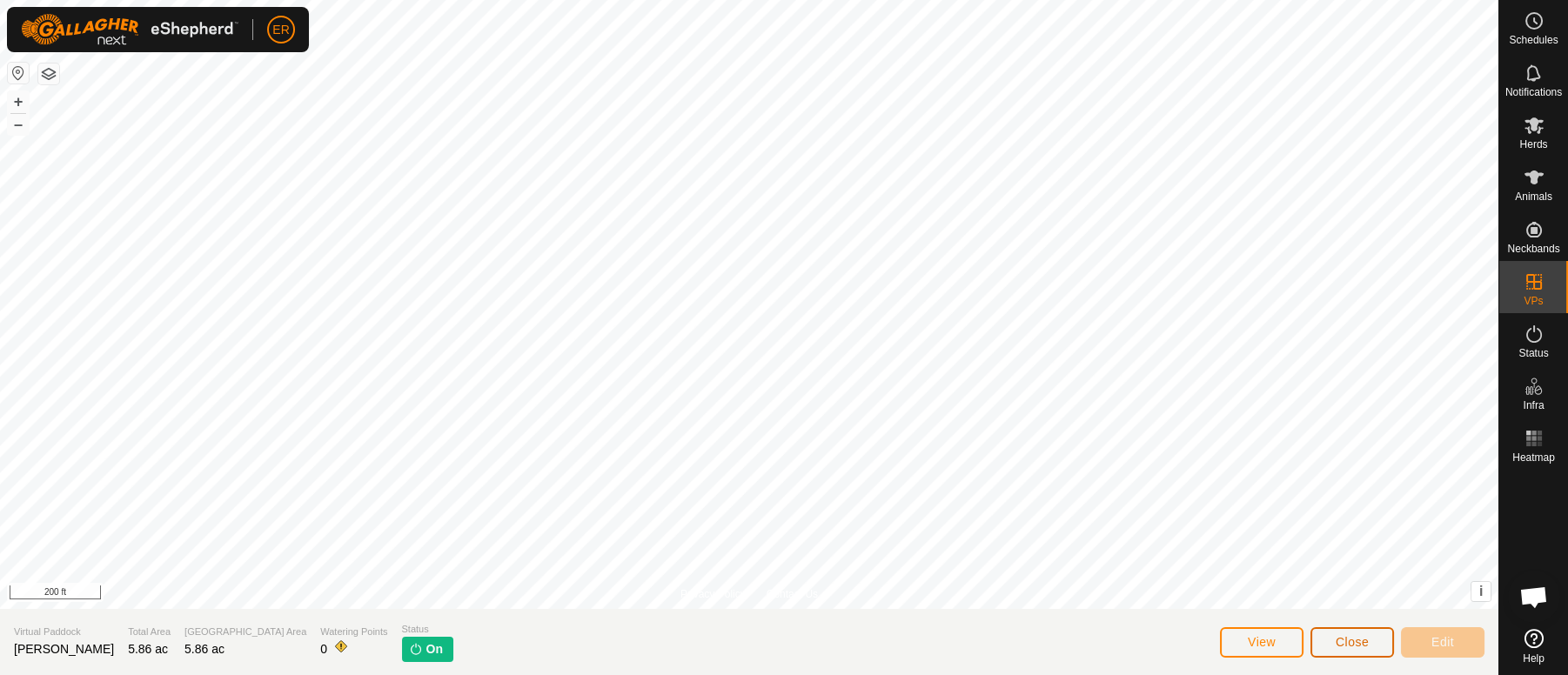
click at [1344, 648] on span "Close" at bounding box center [1352, 641] width 33 height 14
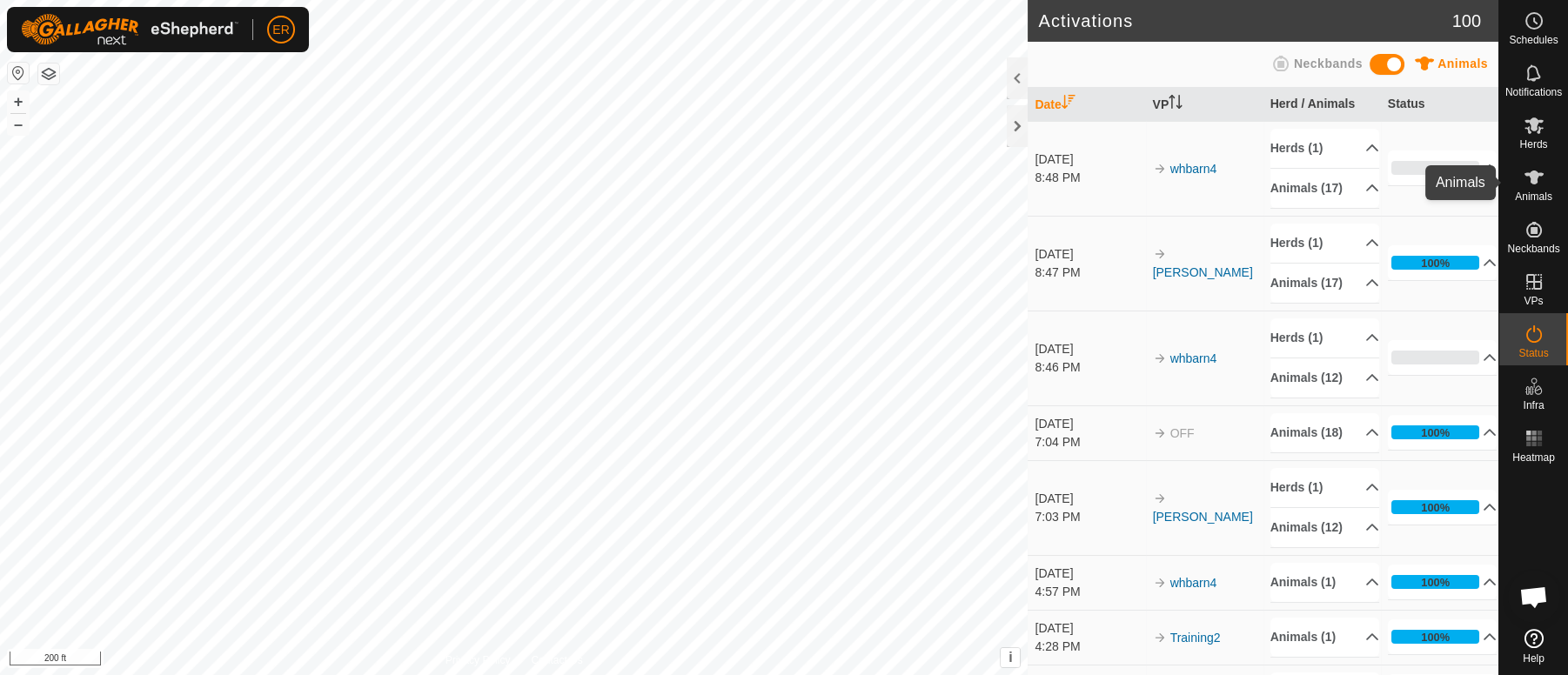
click at [1530, 174] on icon at bounding box center [1533, 177] width 19 height 14
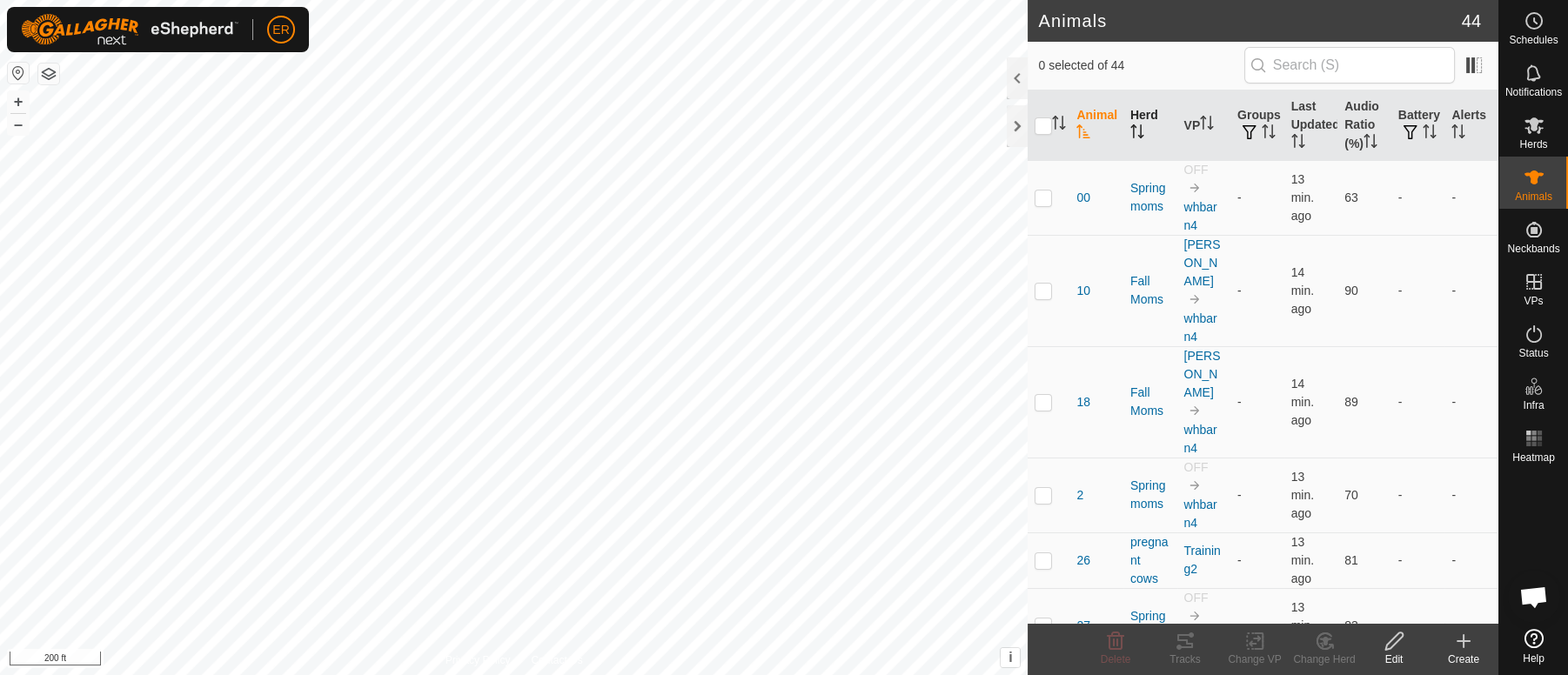
click at [1133, 119] on th "Herd" at bounding box center [1150, 125] width 54 height 70
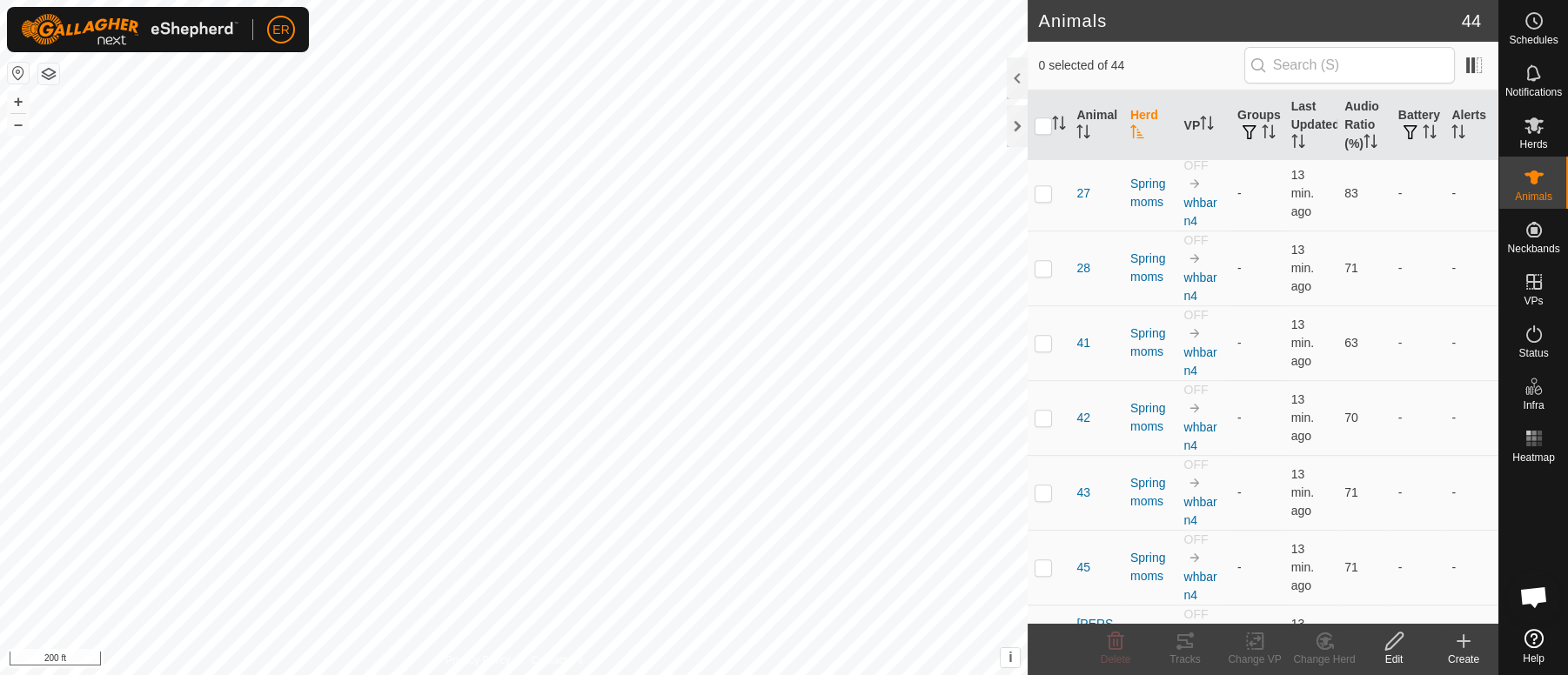
scroll to position [2541, 0]
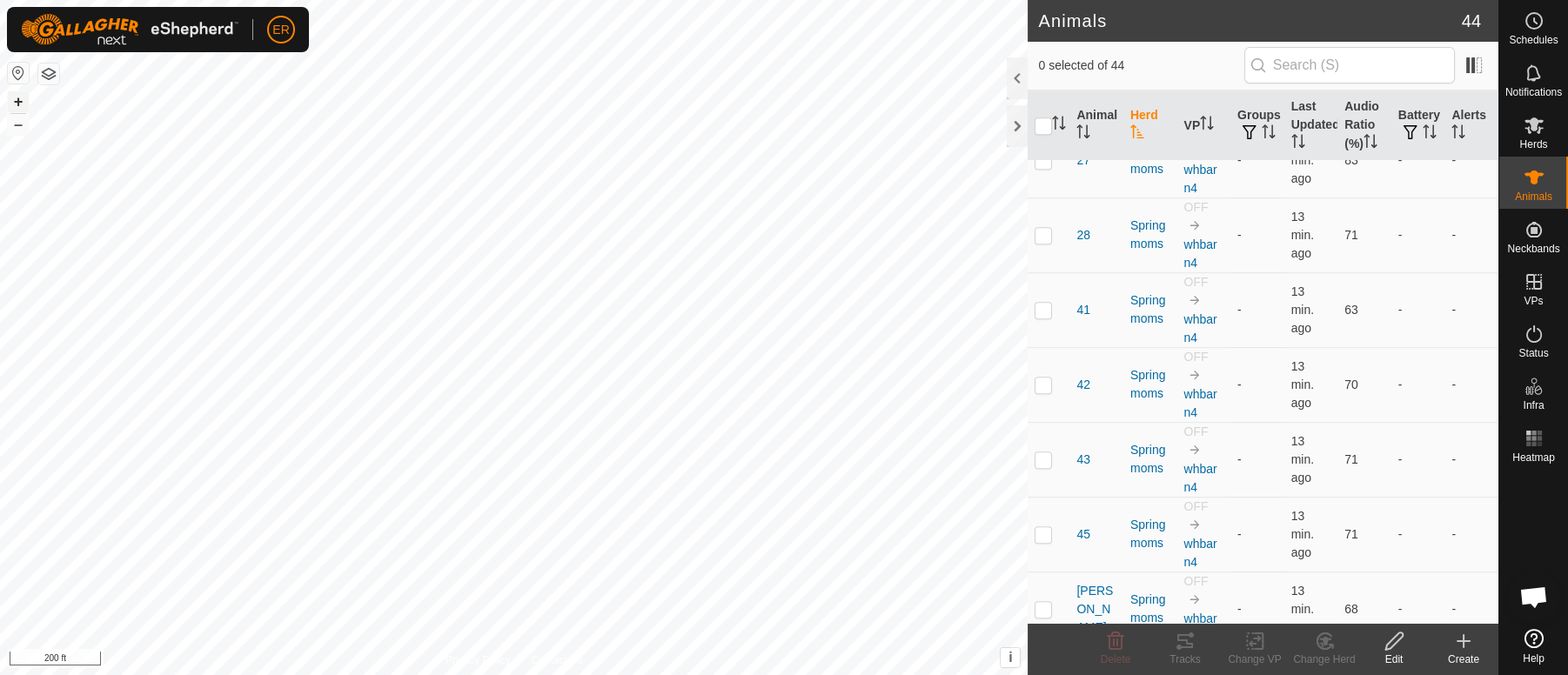
click at [16, 100] on button "+" at bounding box center [18, 102] width 21 height 21
click at [15, 98] on button "+" at bounding box center [18, 102] width 21 height 21
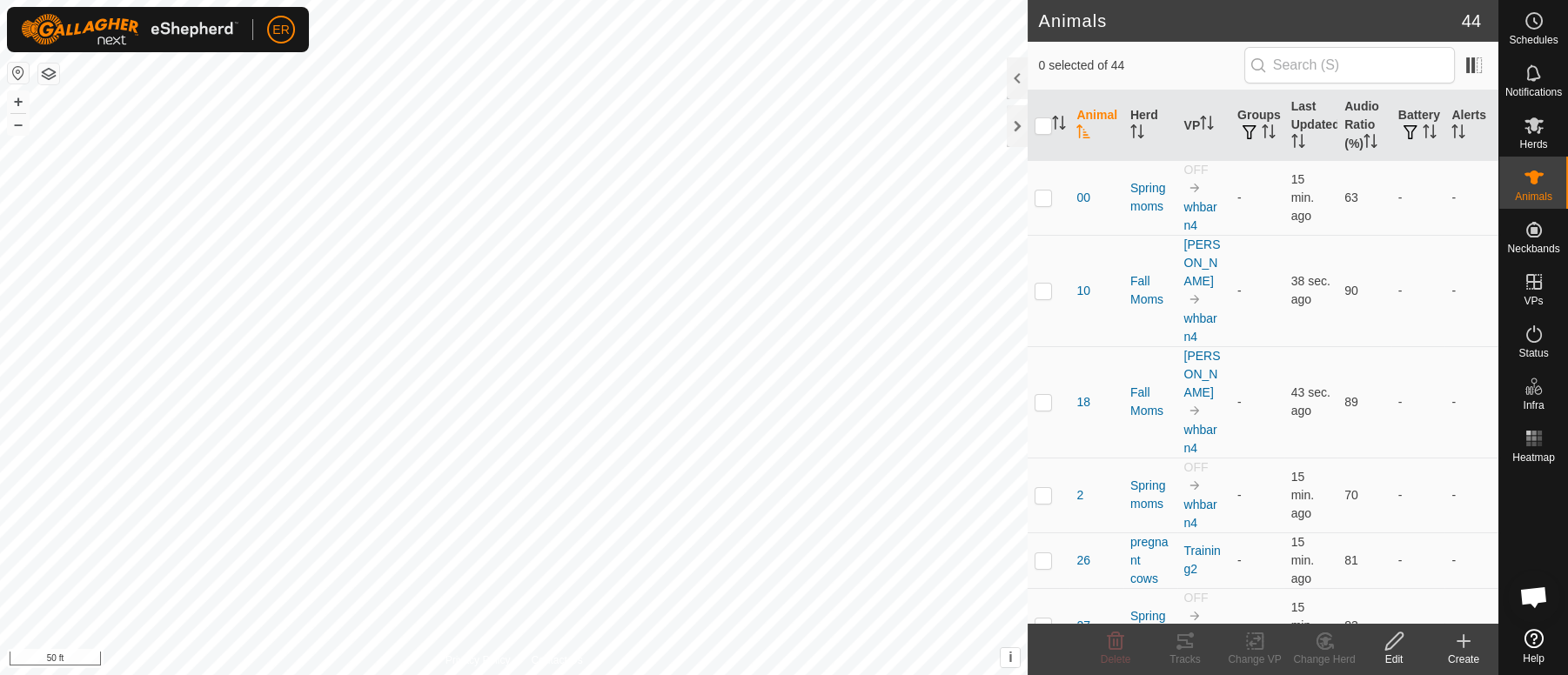
scroll to position [15166, 0]
